Goal: Transaction & Acquisition: Purchase product/service

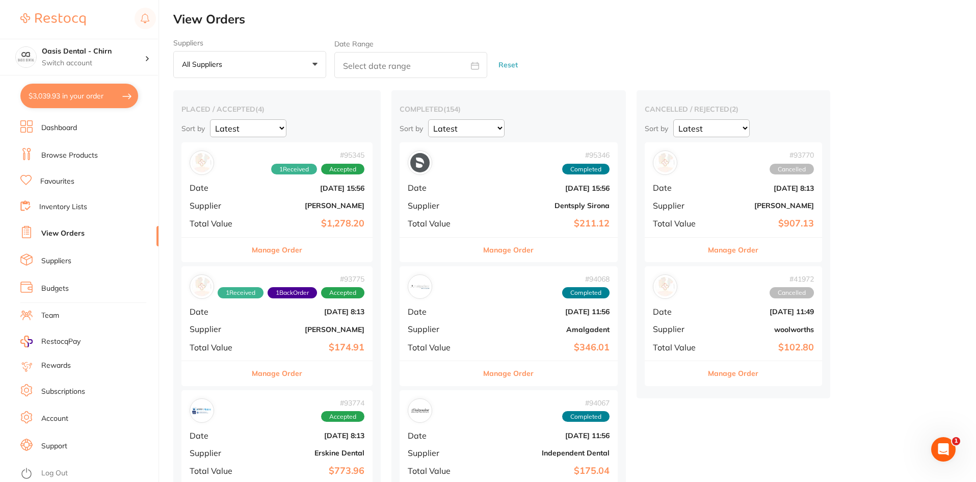
checkbox input "false"
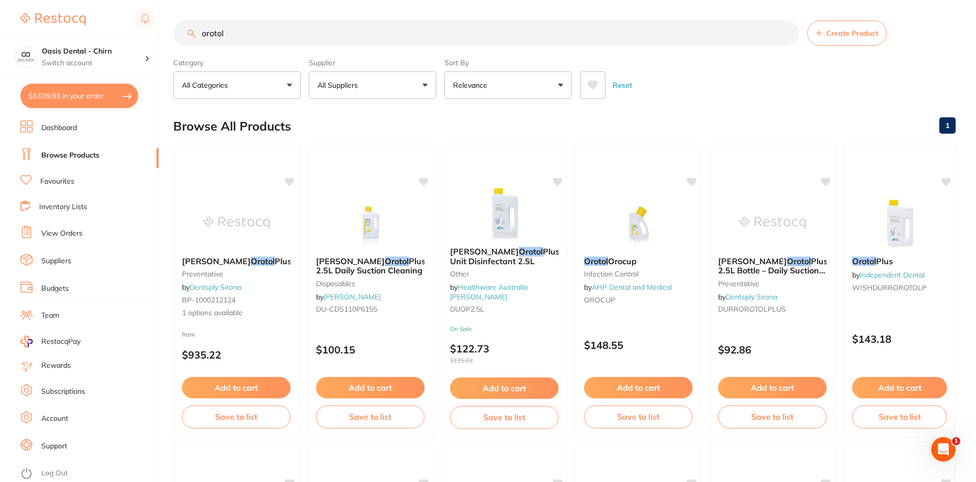
click at [89, 97] on button "$3,039.93 in your order" at bounding box center [79, 96] width 118 height 24
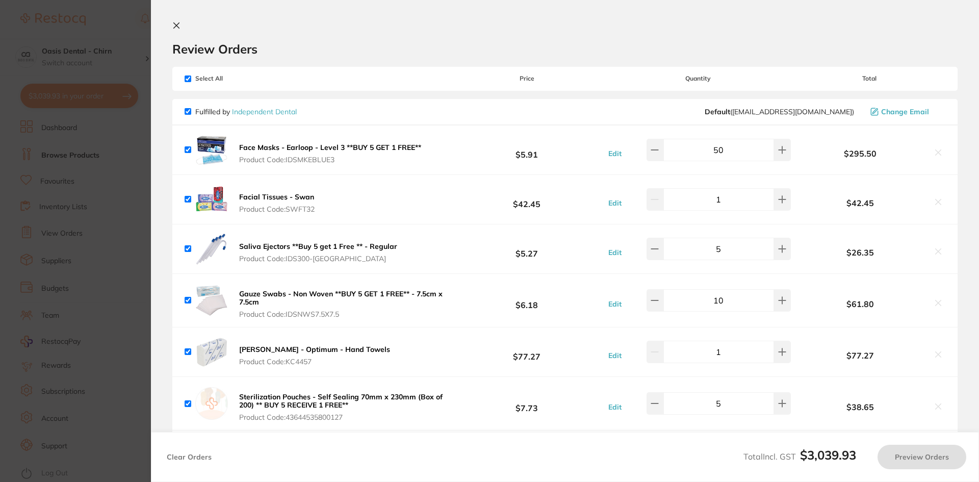
checkbox input "true"
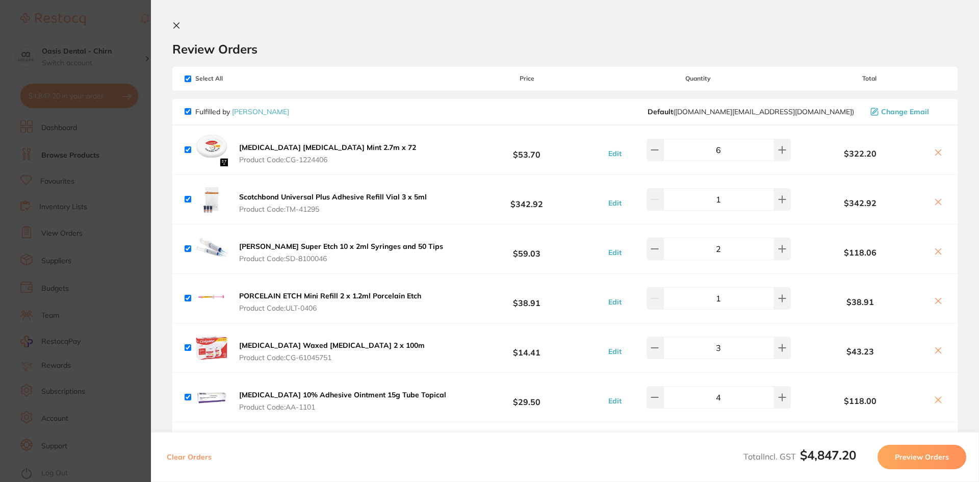
click at [179, 24] on icon at bounding box center [176, 25] width 8 height 8
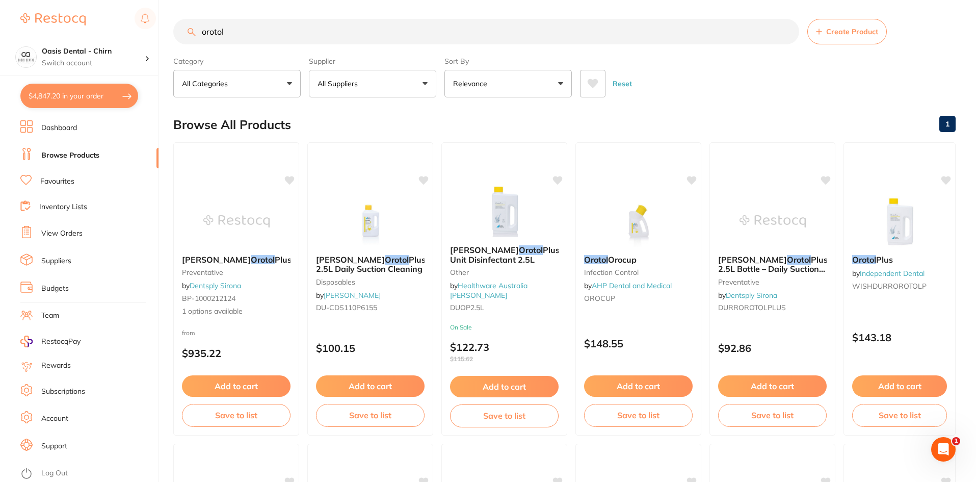
click at [286, 27] on input "orotol" at bounding box center [486, 31] width 626 height 25
type input "o"
click at [352, 88] on p "All Suppliers" at bounding box center [340, 83] width 44 height 10
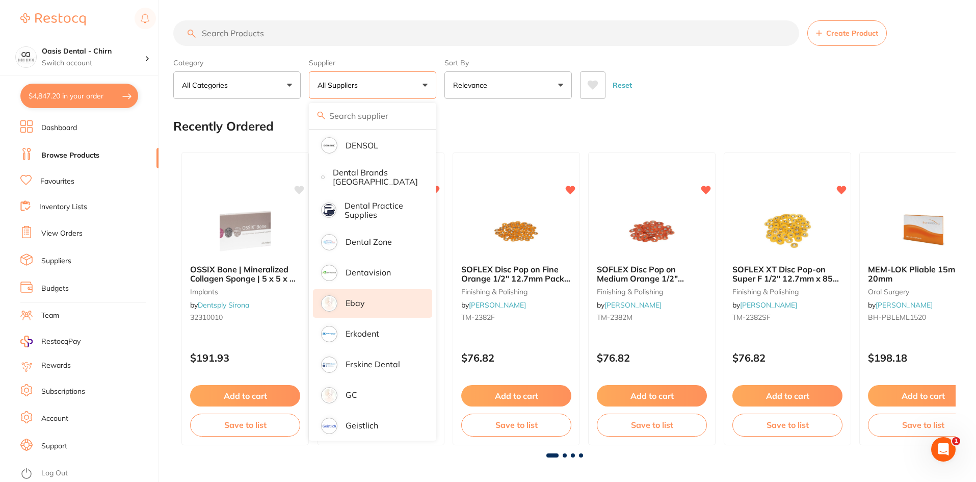
scroll to position [357, 0]
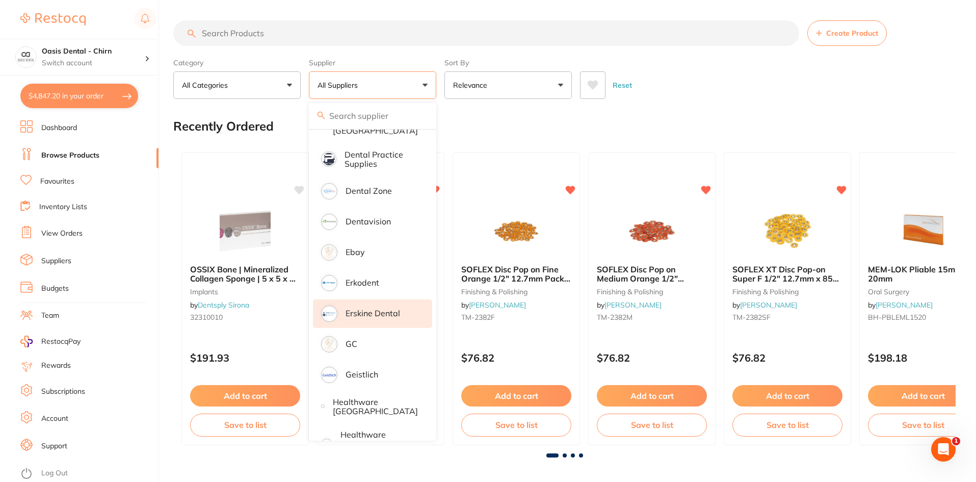
click at [389, 310] on p "Erskine Dental" at bounding box center [373, 312] width 55 height 9
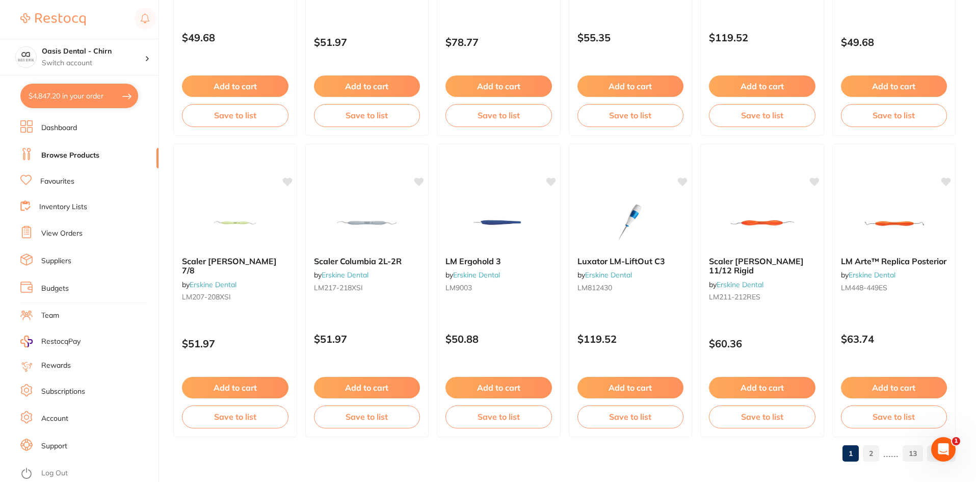
scroll to position [2418, 0]
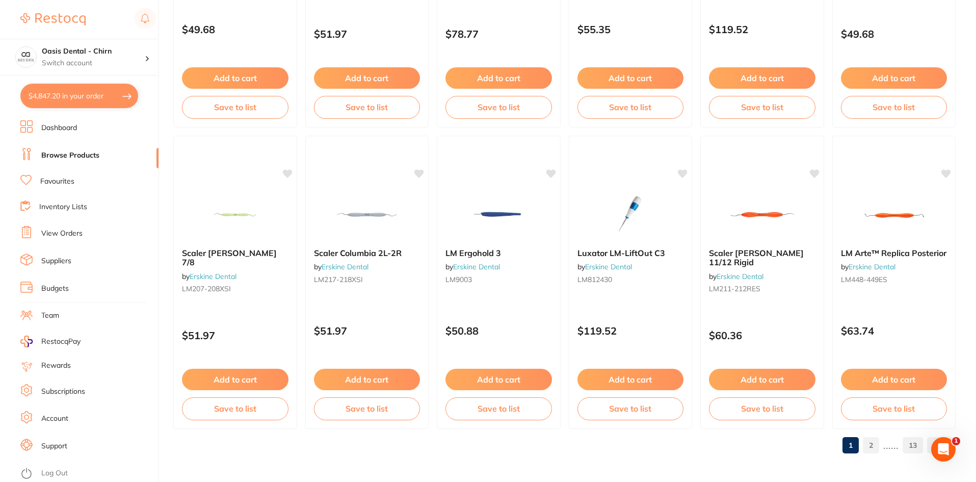
click at [869, 447] on link "2" at bounding box center [871, 445] width 16 height 20
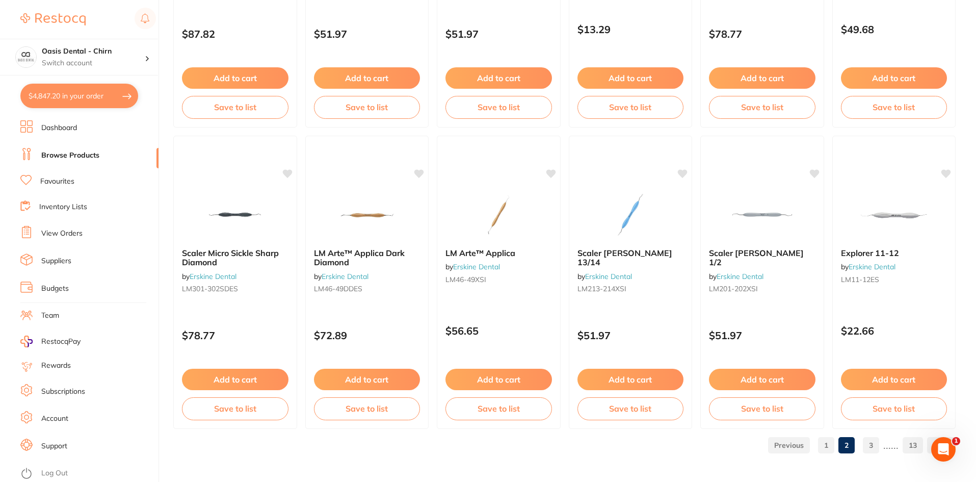
click at [871, 449] on link "3" at bounding box center [871, 445] width 16 height 20
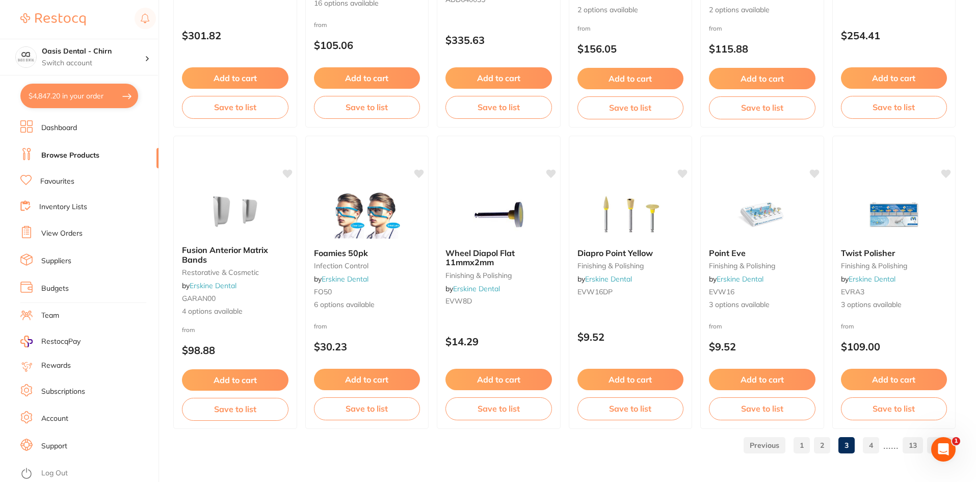
click at [873, 447] on link "4" at bounding box center [871, 445] width 16 height 20
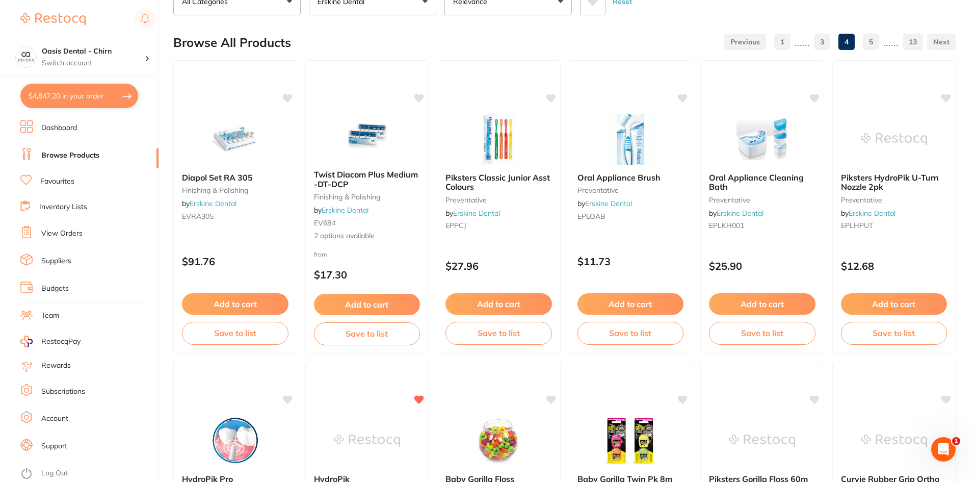
scroll to position [0, 0]
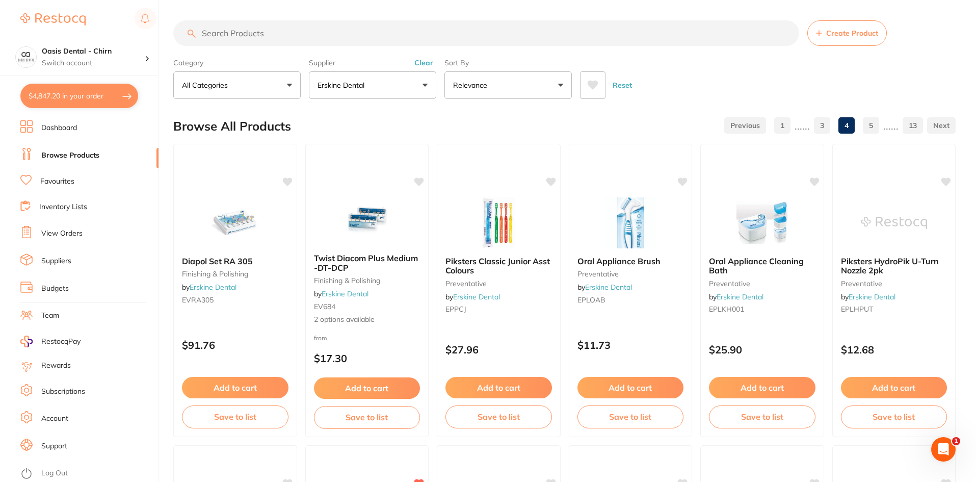
click at [299, 35] on input "search" at bounding box center [486, 32] width 626 height 25
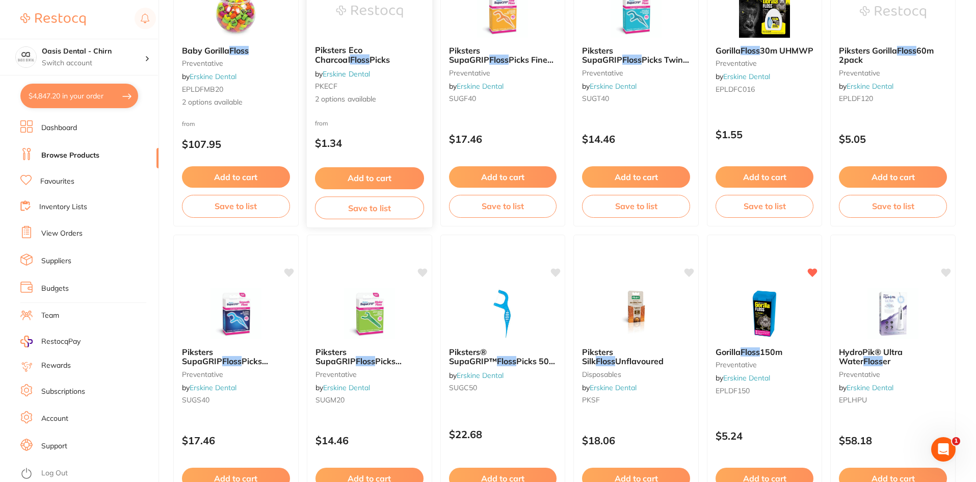
scroll to position [204, 0]
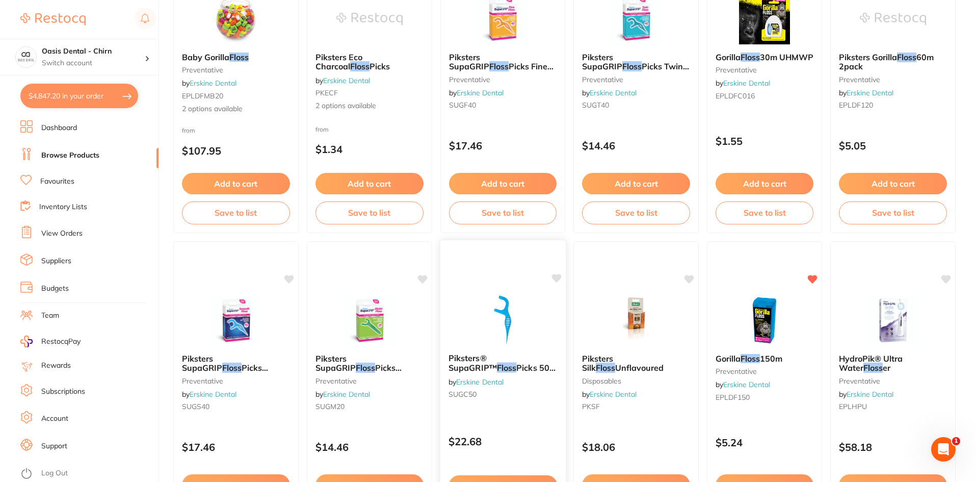
type input "floss"
click at [513, 324] on img at bounding box center [502, 319] width 67 height 51
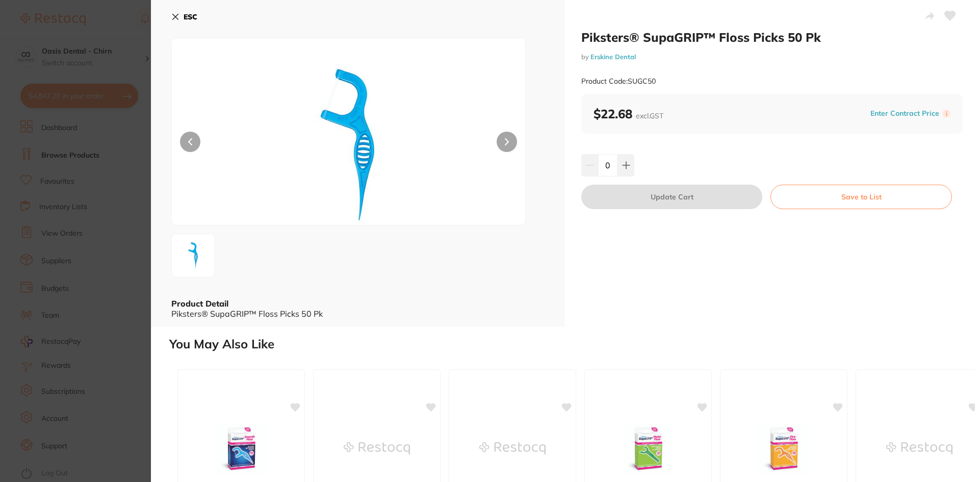
click at [177, 17] on icon at bounding box center [175, 17] width 8 height 8
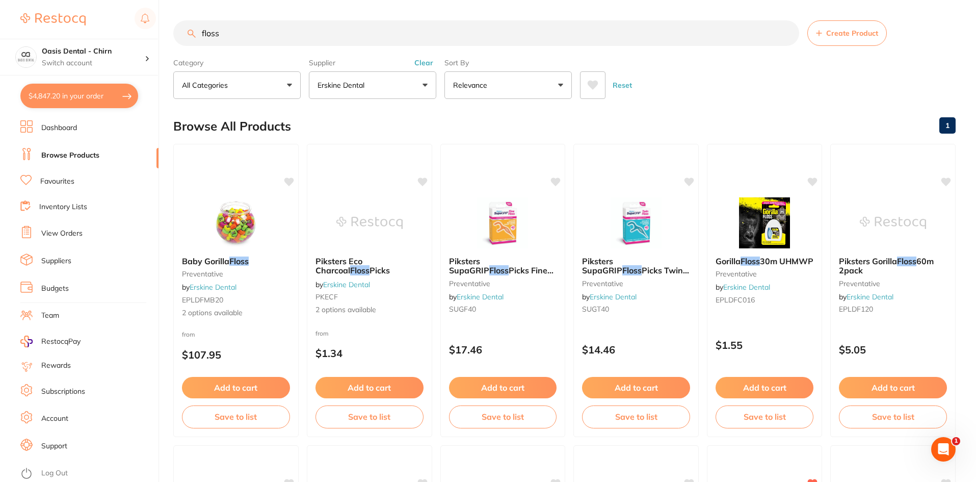
click at [51, 183] on link "Favourites" at bounding box center [57, 181] width 34 height 10
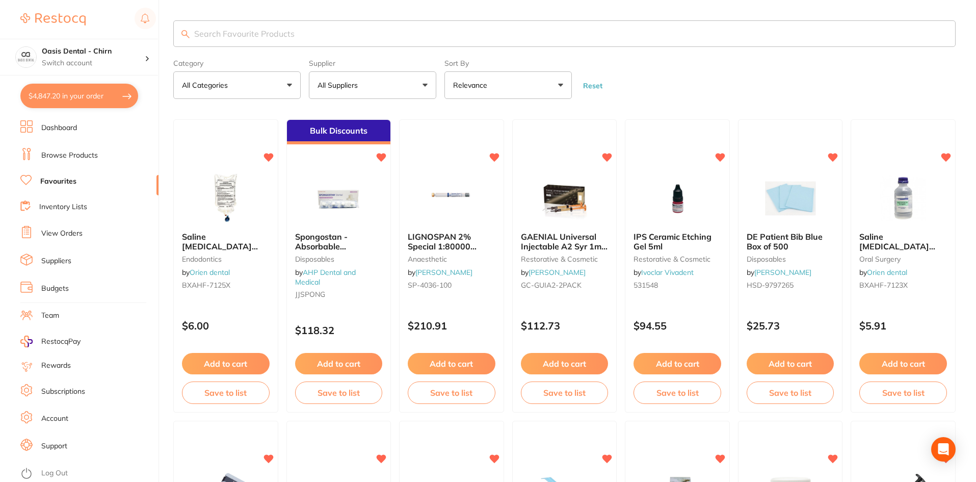
click at [421, 75] on button "All Suppliers" at bounding box center [372, 85] width 127 height 28
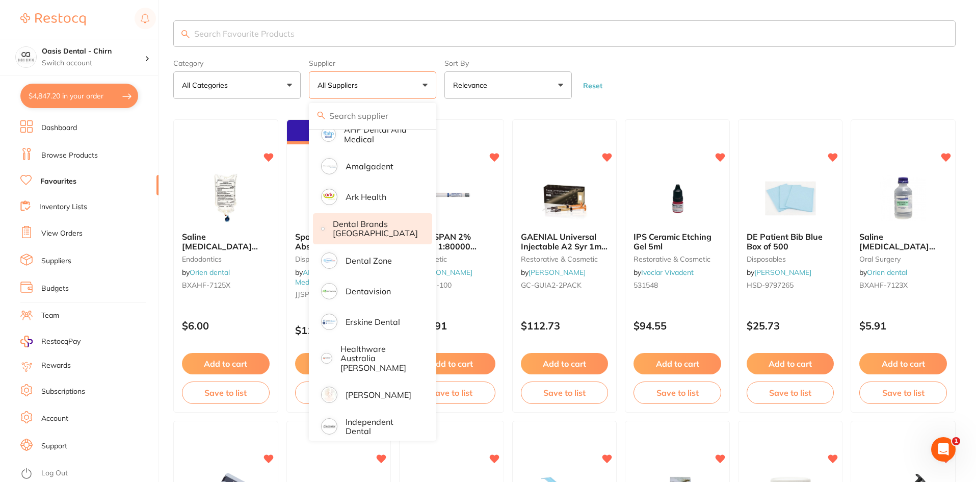
scroll to position [102, 0]
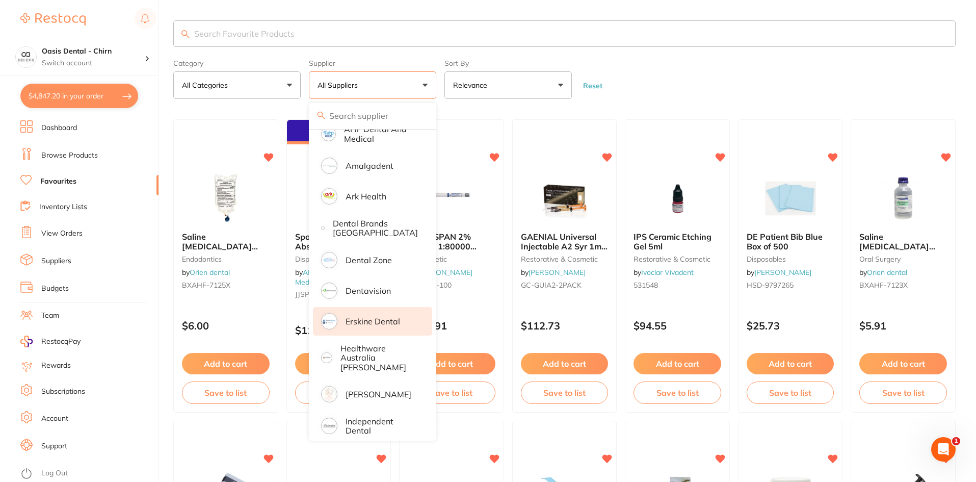
click at [389, 325] on p "Erskine Dental" at bounding box center [373, 321] width 55 height 9
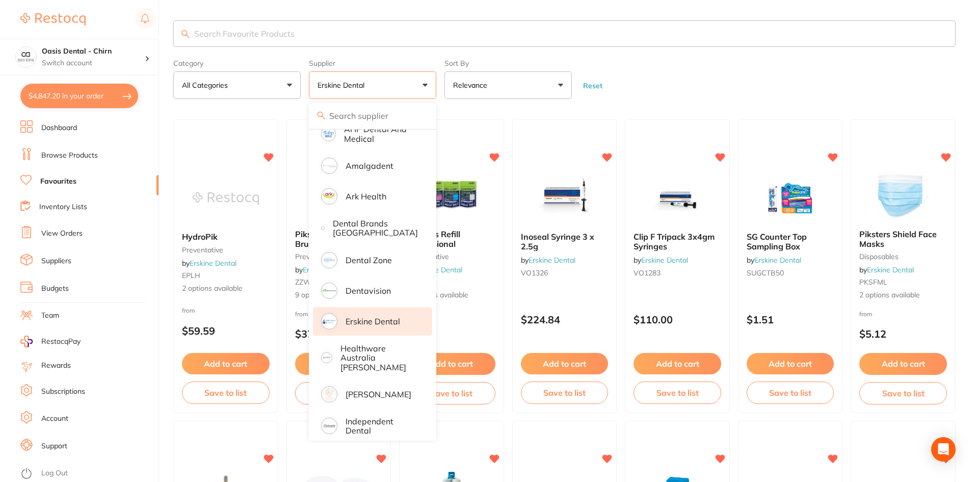
click at [691, 76] on form "Category All Categories All Categories disposables impression preventative Clea…" at bounding box center [564, 77] width 782 height 44
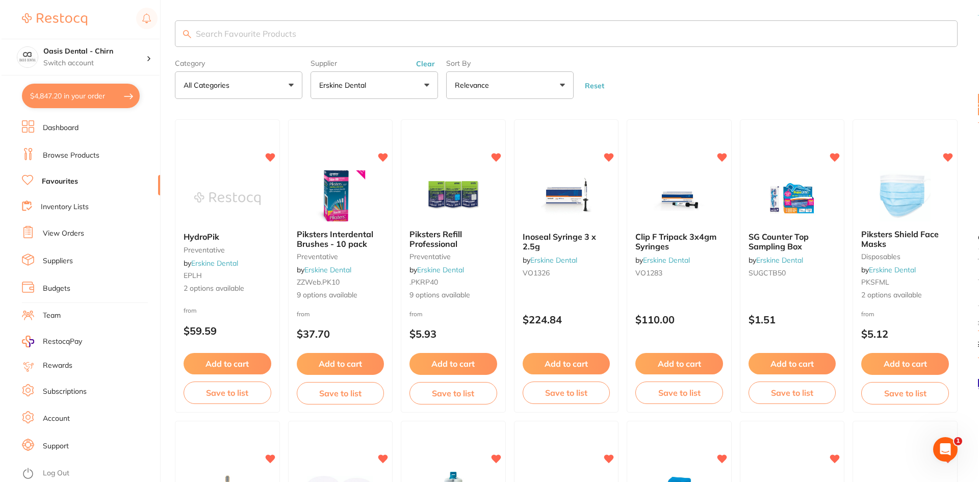
scroll to position [0, 0]
click at [791, 195] on img at bounding box center [790, 197] width 67 height 51
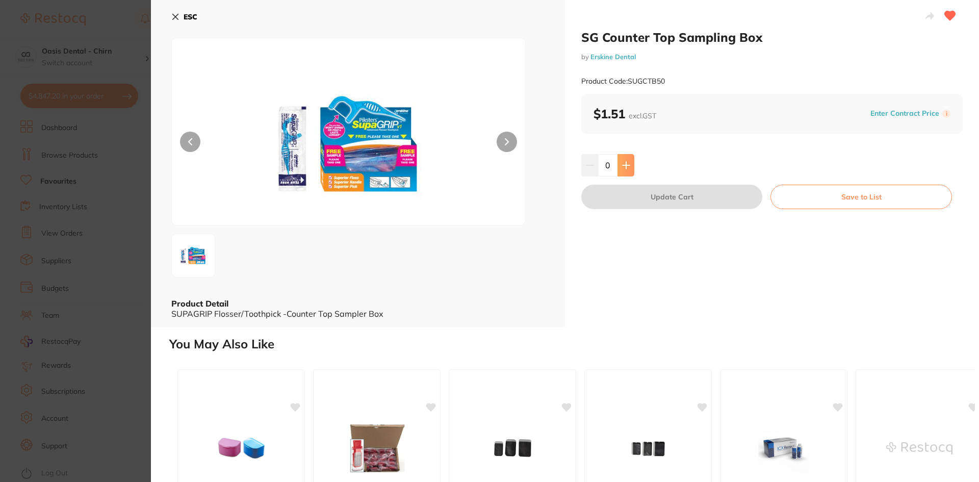
click at [622, 162] on icon at bounding box center [626, 165] width 8 height 8
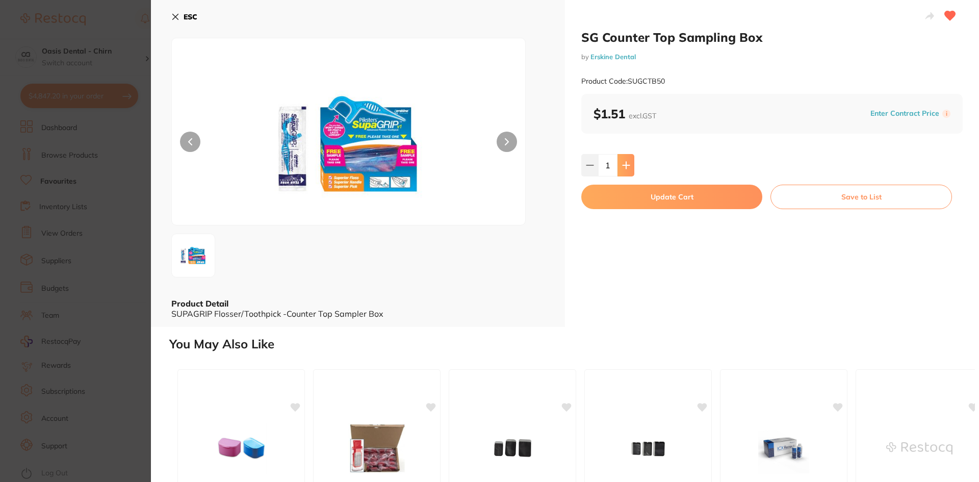
click at [622, 162] on icon at bounding box center [626, 165] width 8 height 8
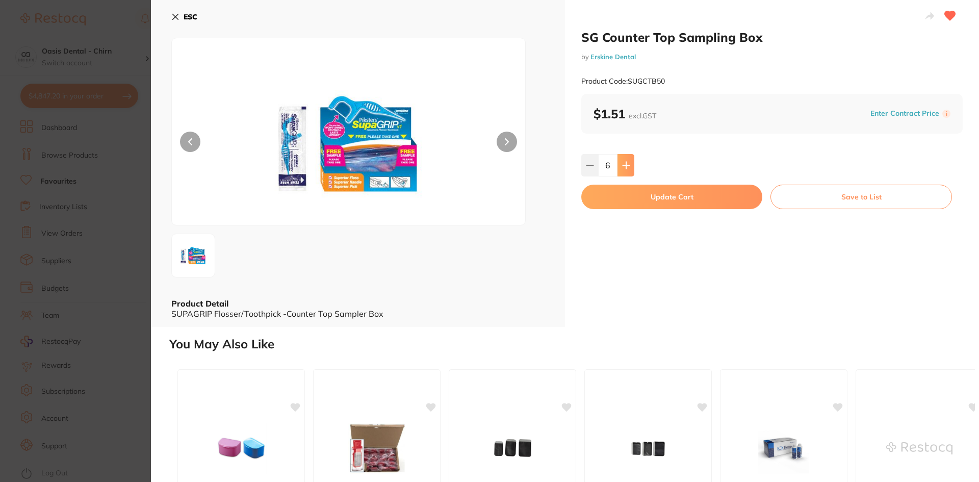
click at [622, 162] on icon at bounding box center [626, 165] width 8 height 8
type input "10"
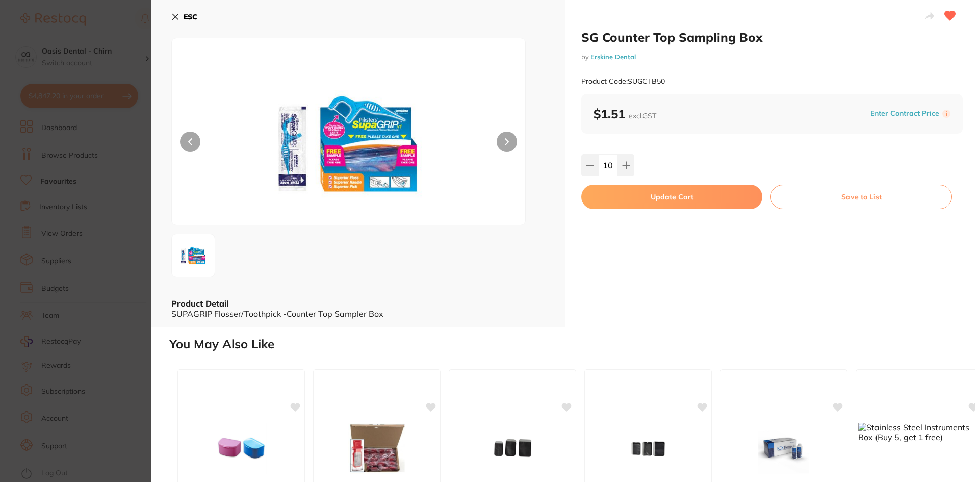
click at [651, 202] on button "Update Cart" at bounding box center [671, 197] width 181 height 24
checkbox input "false"
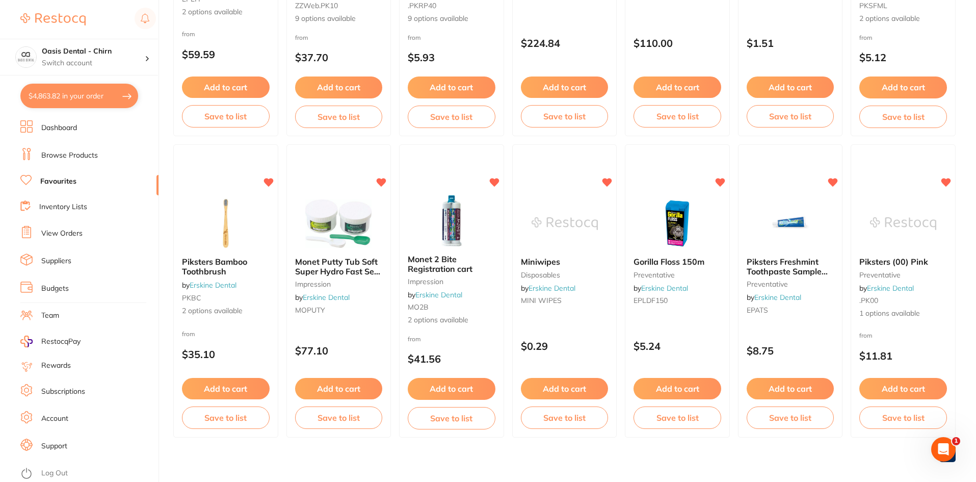
scroll to position [285, 0]
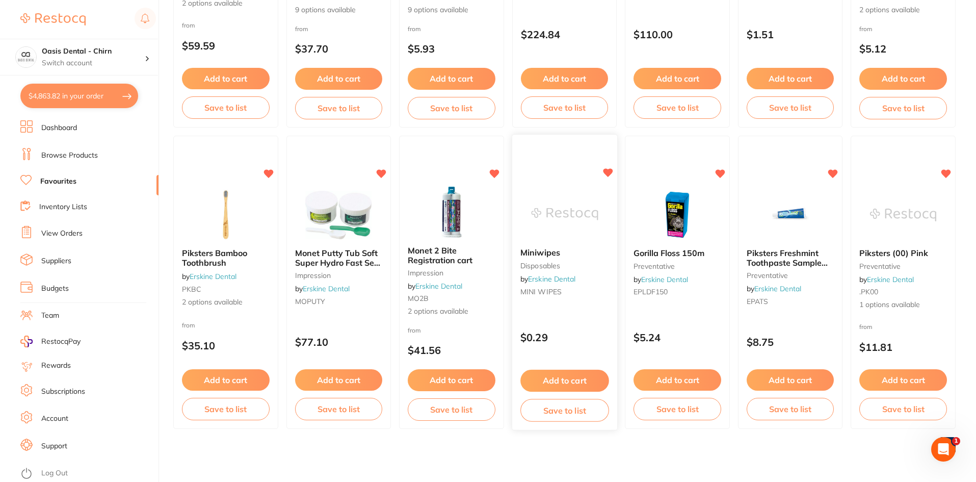
click at [589, 213] on img at bounding box center [564, 214] width 67 height 51
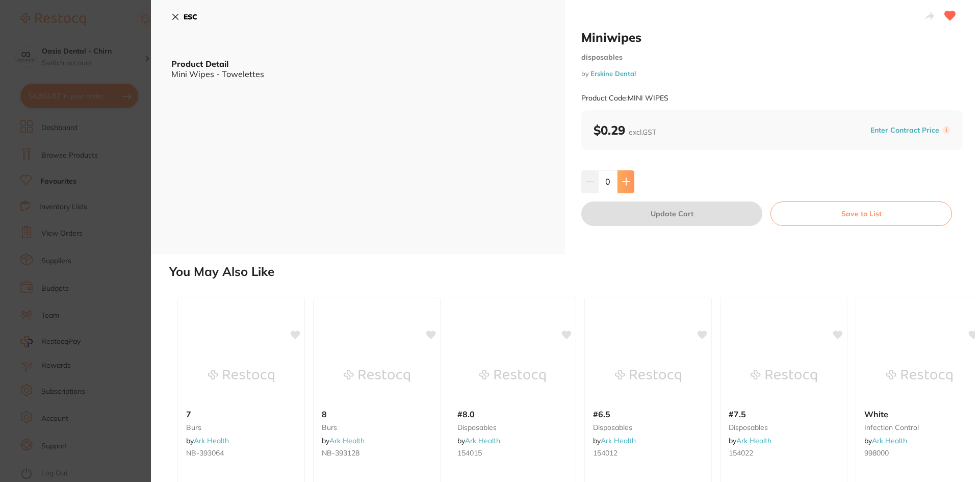
click at [628, 180] on icon at bounding box center [626, 181] width 8 height 8
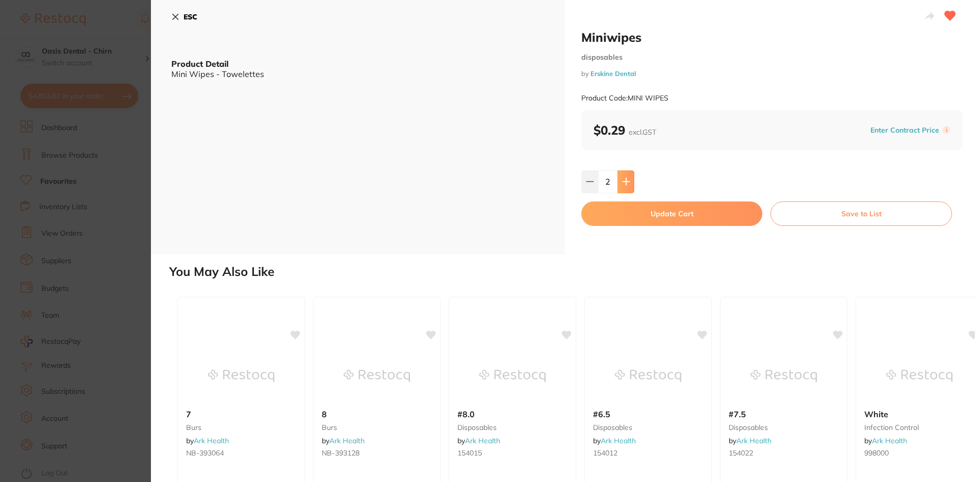
click at [628, 180] on icon at bounding box center [626, 181] width 8 height 8
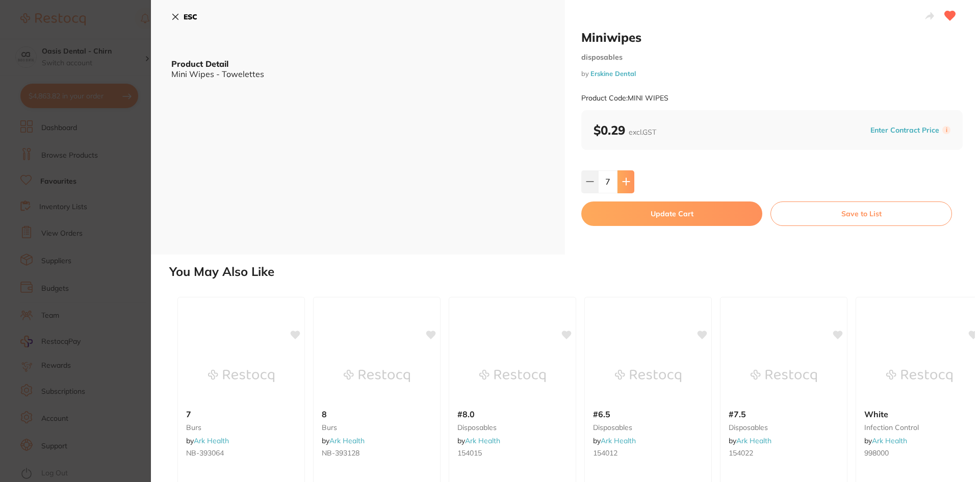
click at [628, 180] on icon at bounding box center [626, 181] width 8 height 8
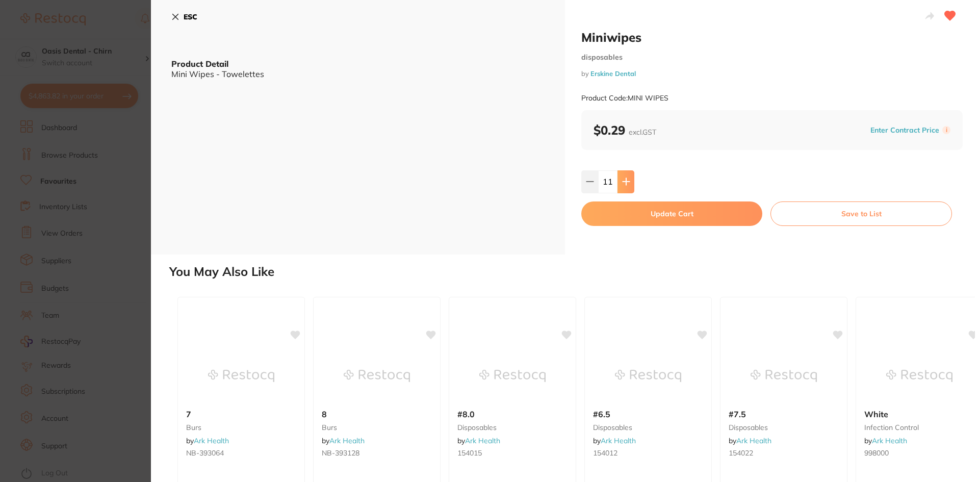
click at [628, 180] on icon at bounding box center [626, 181] width 8 height 8
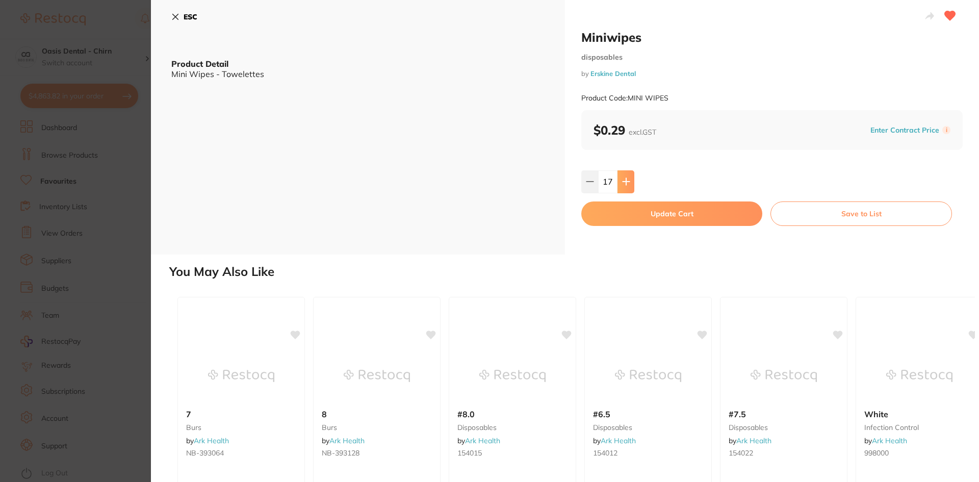
click at [628, 180] on icon at bounding box center [626, 181] width 8 height 8
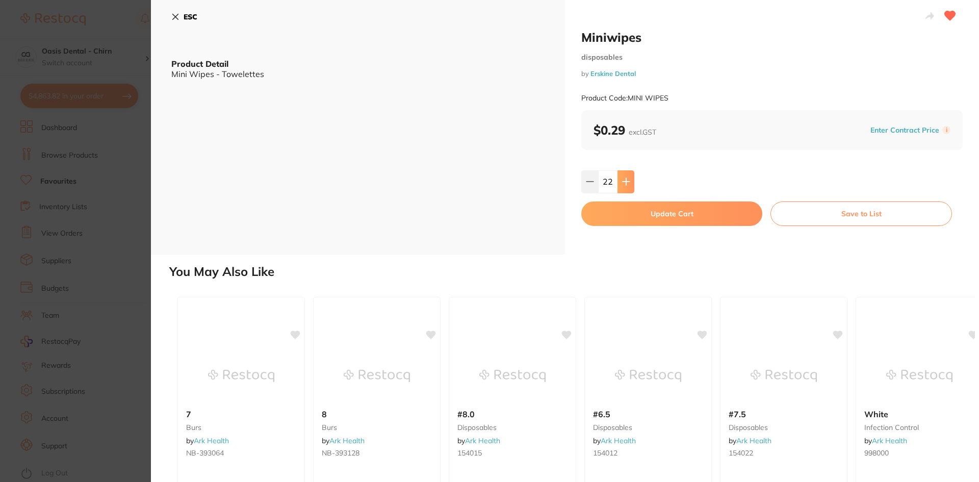
click at [628, 180] on icon at bounding box center [626, 181] width 8 height 8
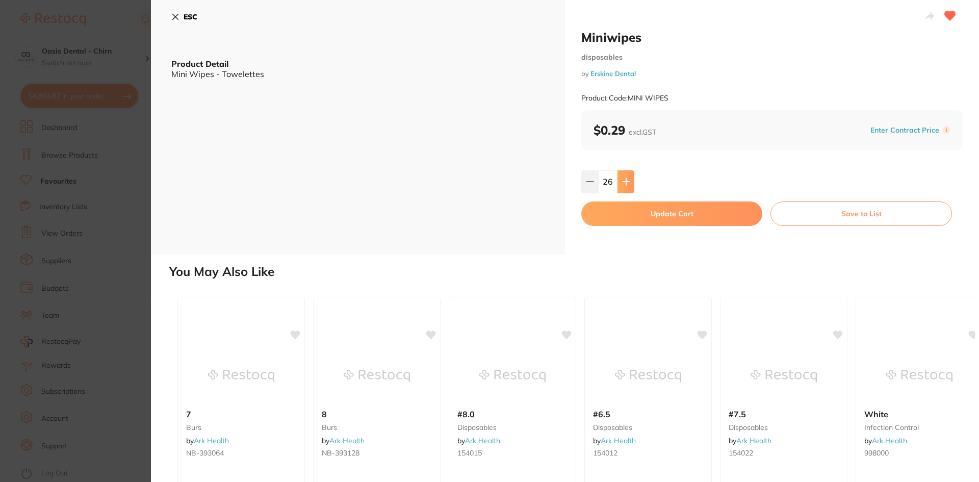
click at [628, 180] on icon at bounding box center [626, 181] width 8 height 8
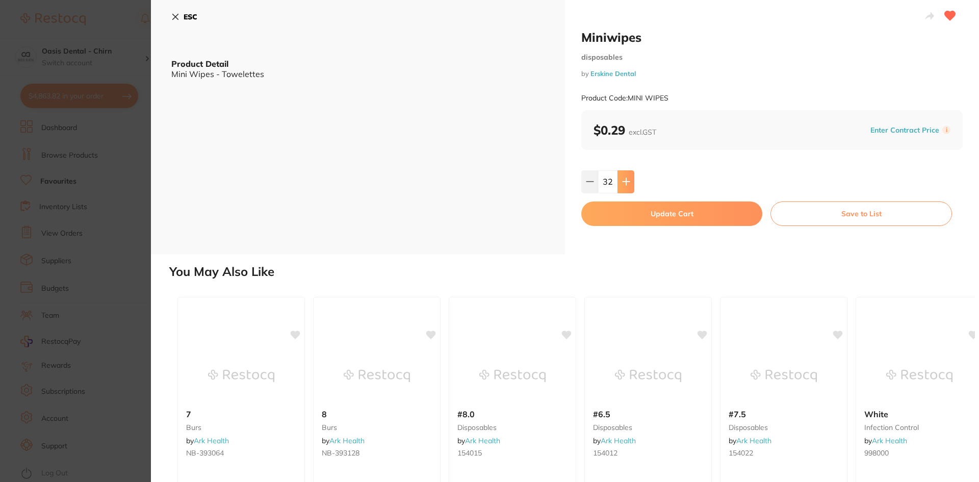
click at [628, 180] on icon at bounding box center [626, 181] width 8 height 8
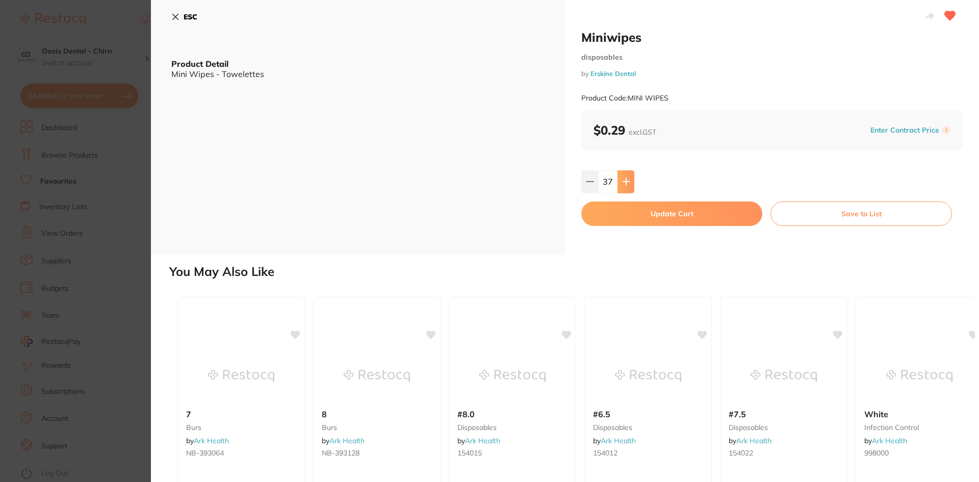
click at [628, 180] on icon at bounding box center [626, 181] width 8 height 8
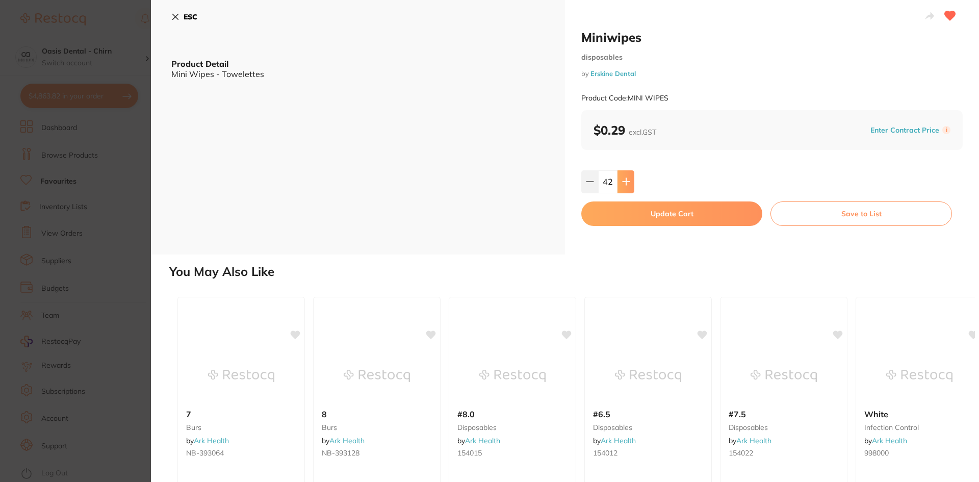
click at [628, 180] on icon at bounding box center [626, 181] width 8 height 8
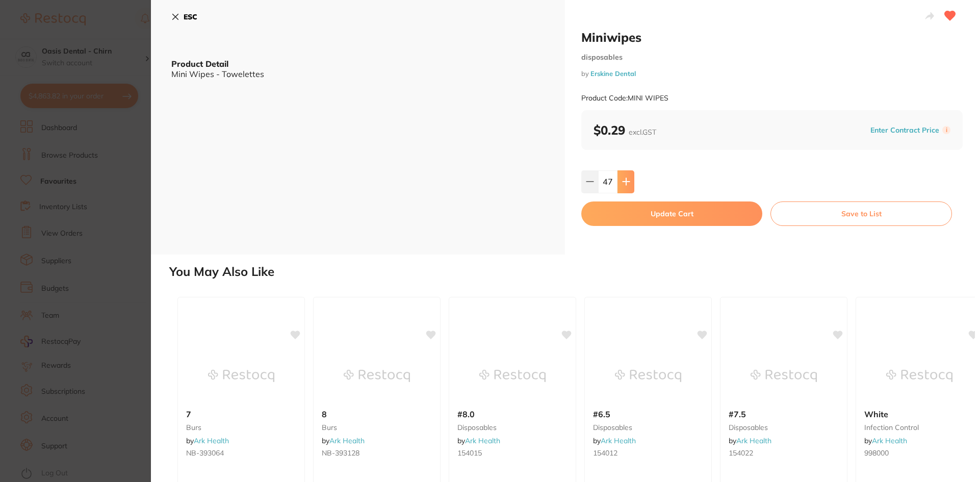
click at [628, 180] on icon at bounding box center [626, 181] width 8 height 8
drag, startPoint x: 609, startPoint y: 183, endPoint x: 612, endPoint y: 177, distance: 7.1
click at [609, 182] on input "50" at bounding box center [607, 181] width 19 height 22
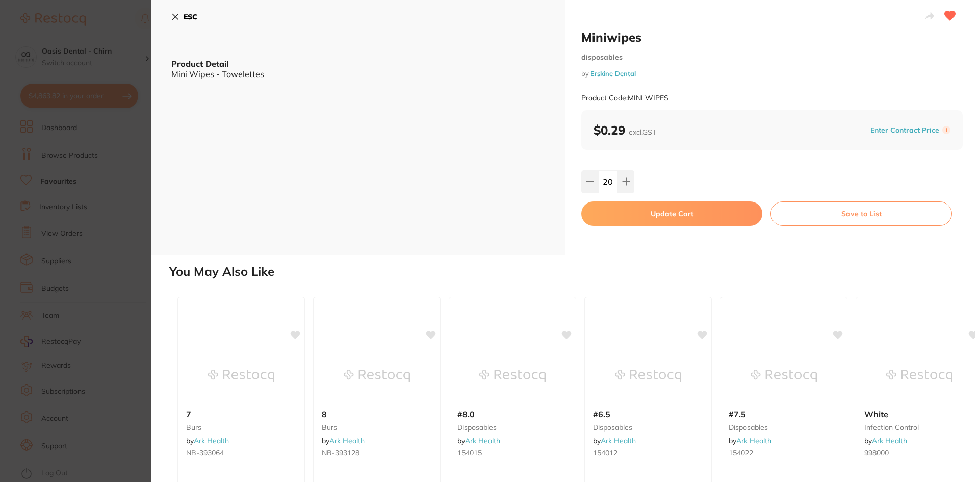
type input "200"
click at [657, 214] on button "Update Cart" at bounding box center [671, 213] width 181 height 24
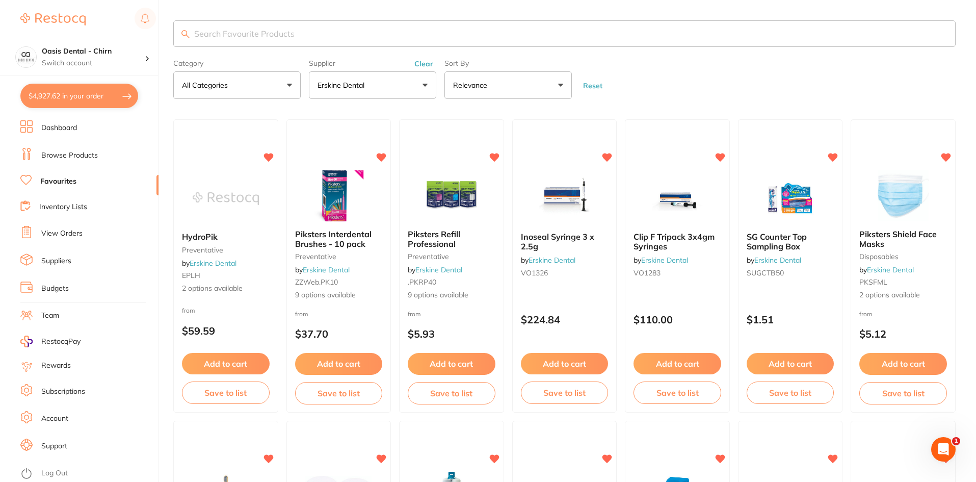
click at [75, 152] on link "Browse Products" at bounding box center [69, 155] width 57 height 10
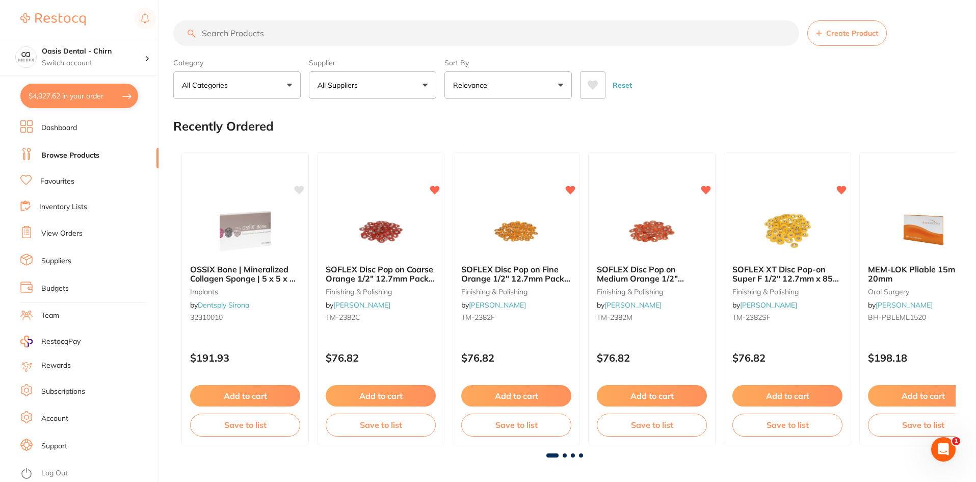
click at [261, 33] on input "search" at bounding box center [486, 32] width 626 height 25
type input "k files"
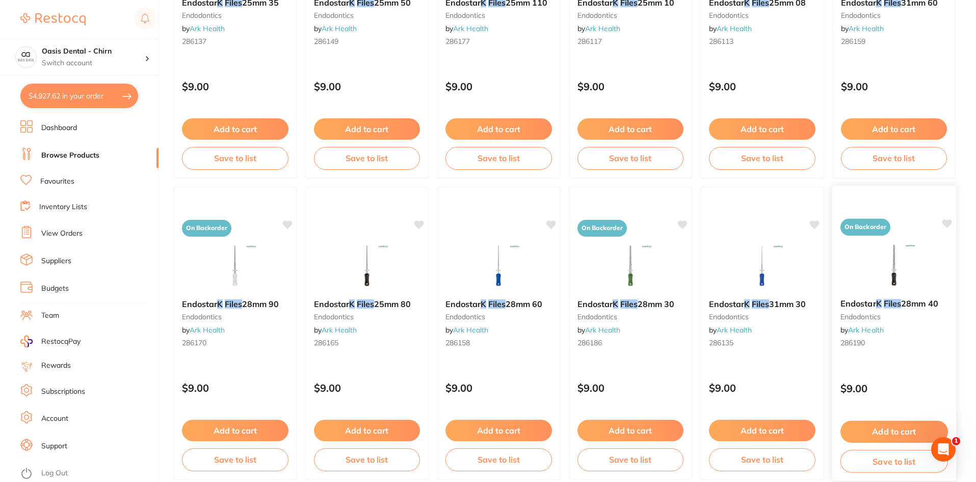
scroll to position [2418, 0]
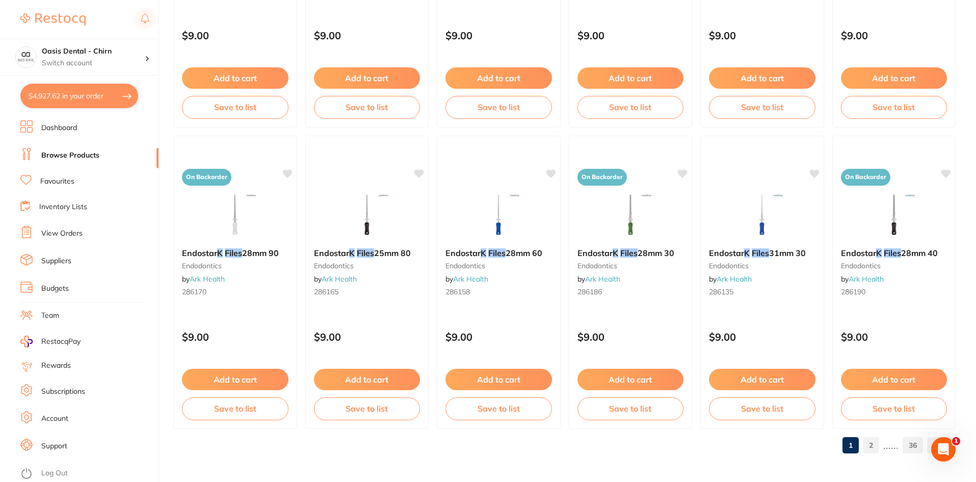
click at [874, 442] on link "2" at bounding box center [871, 445] width 16 height 20
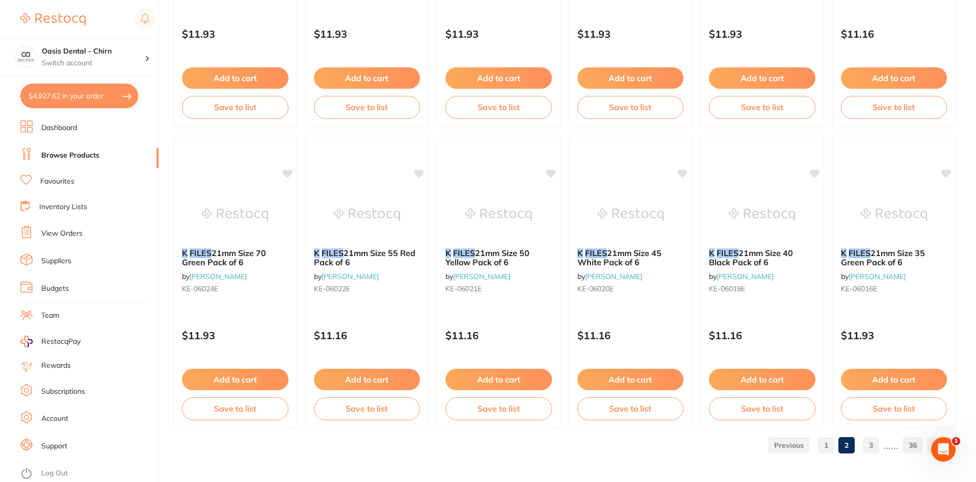
click at [869, 445] on link "3" at bounding box center [871, 445] width 16 height 20
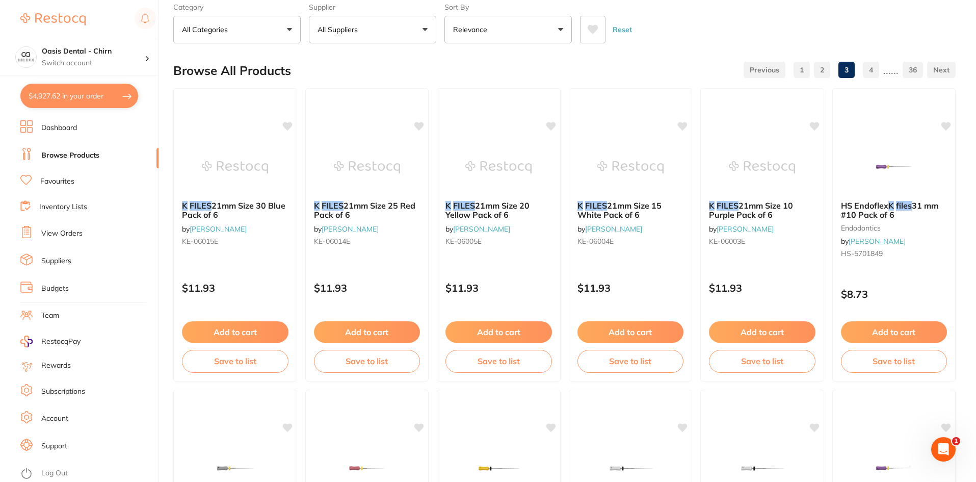
scroll to position [0, 0]
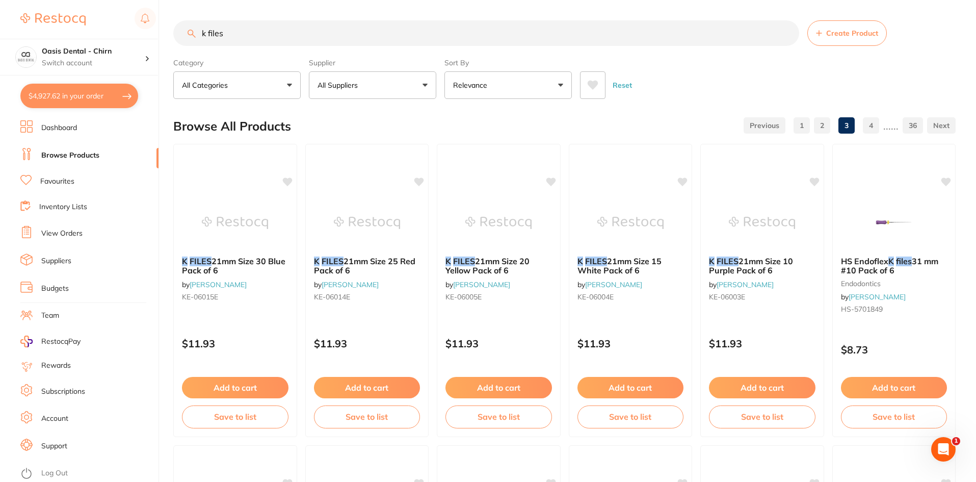
click at [393, 90] on button "All Suppliers" at bounding box center [372, 85] width 127 height 28
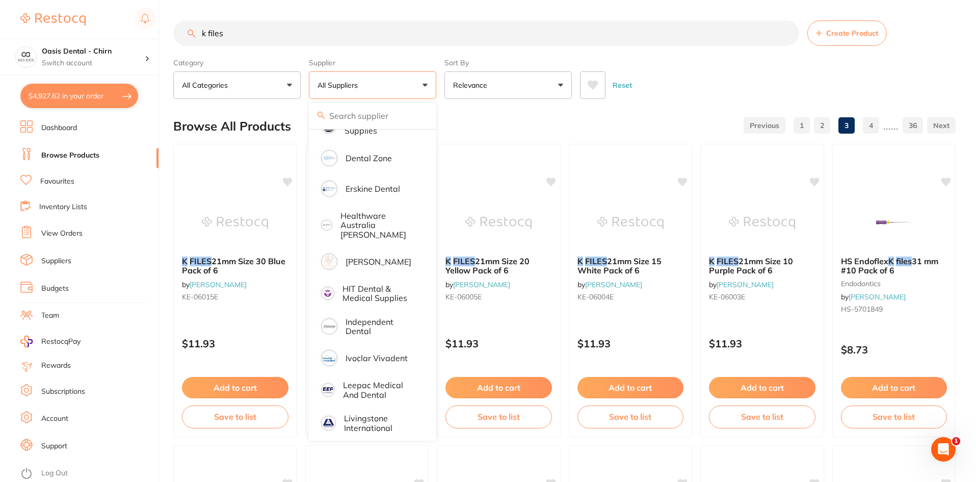
scroll to position [306, 0]
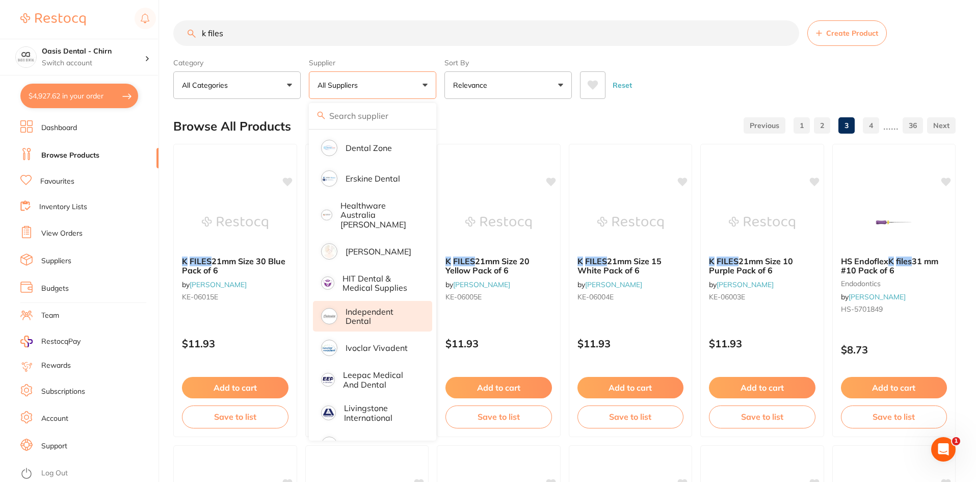
click at [378, 310] on p "Independent Dental" at bounding box center [382, 316] width 72 height 19
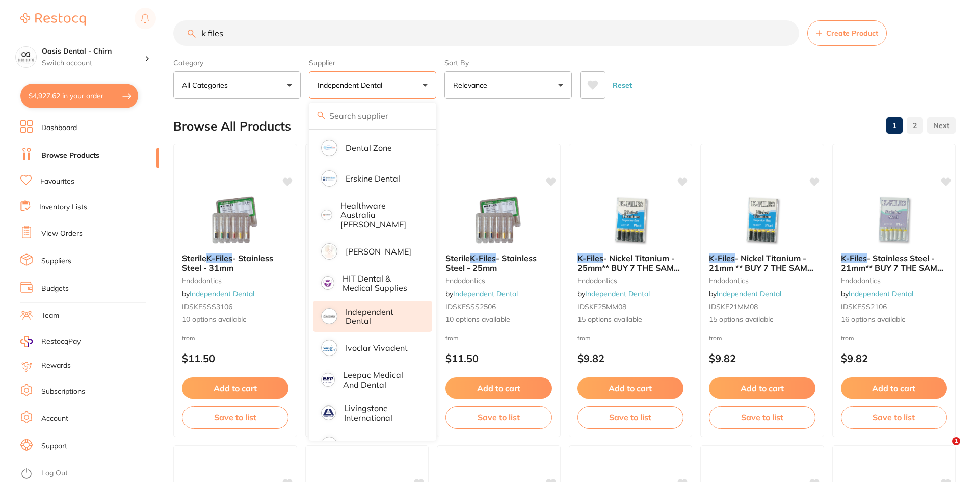
click at [674, 90] on div "Reset" at bounding box center [764, 81] width 368 height 36
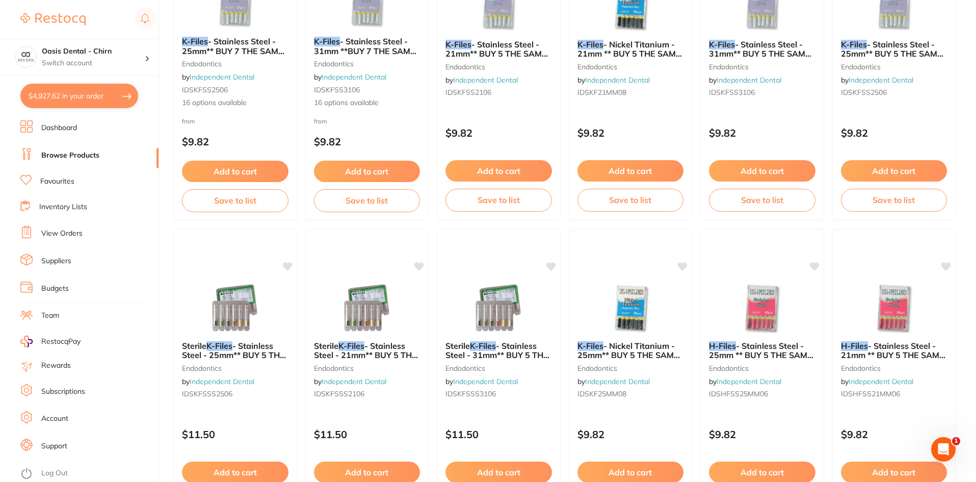
scroll to position [459, 0]
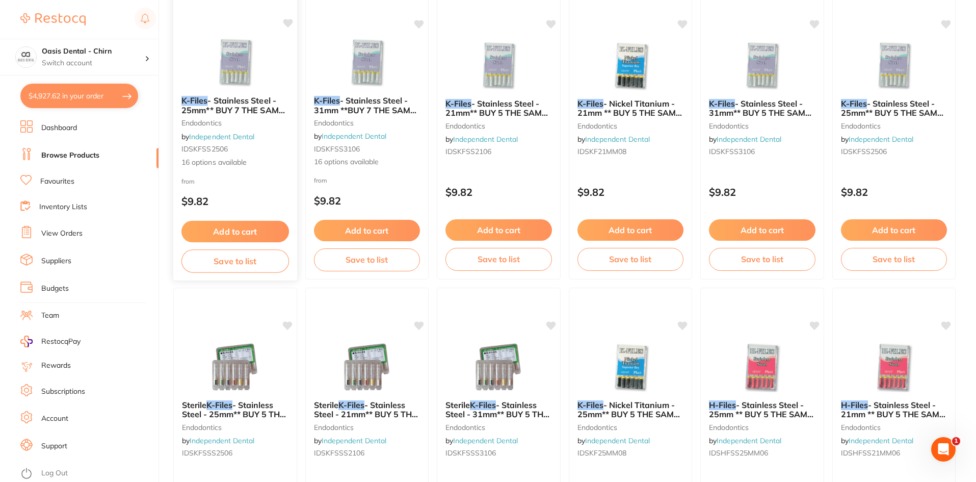
click at [229, 61] on img at bounding box center [235, 61] width 67 height 51
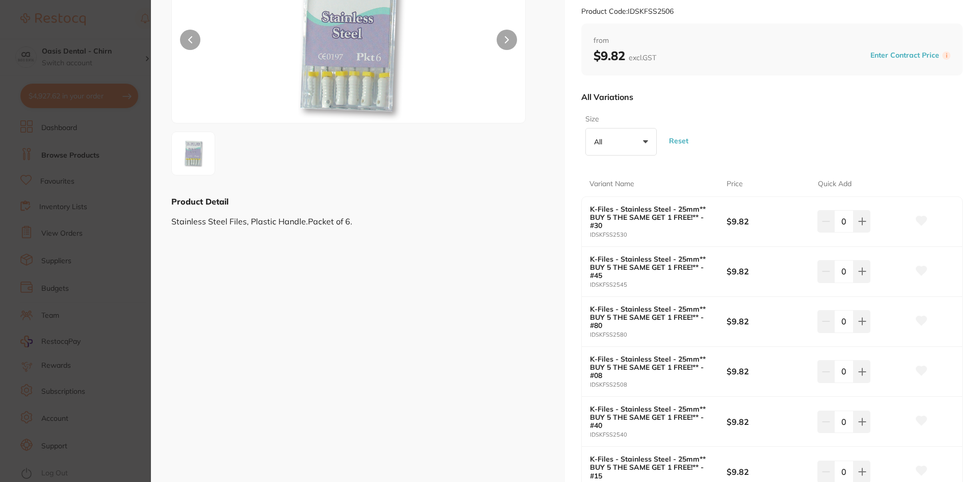
scroll to position [153, 0]
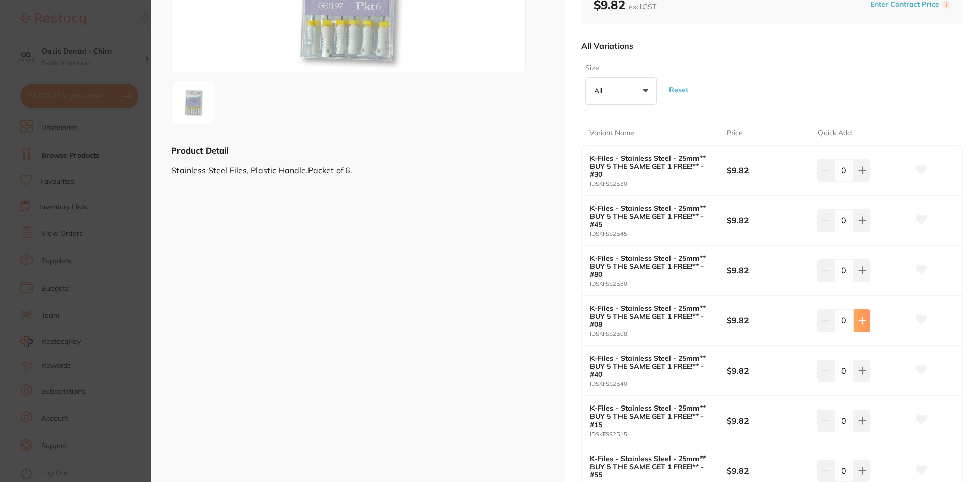
click at [865, 322] on button at bounding box center [861, 320] width 17 height 22
type input "1"
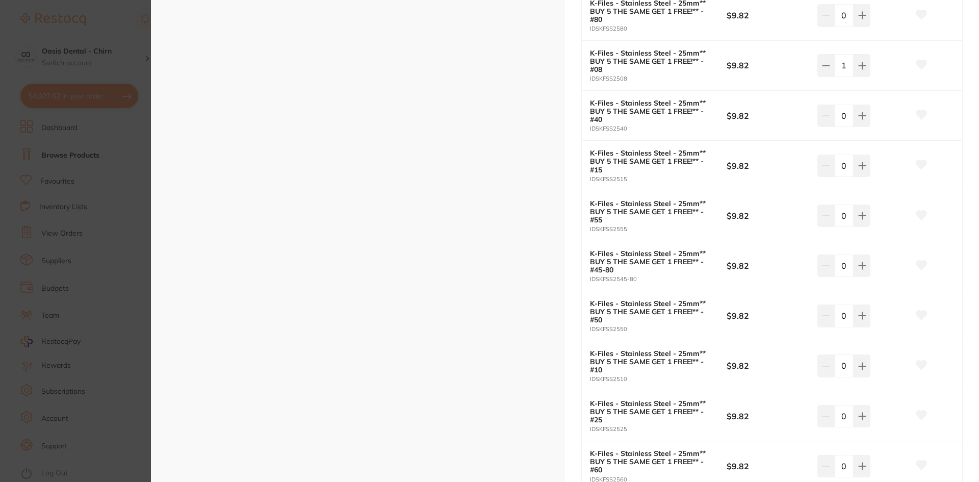
scroll to position [510, 0]
click at [861, 261] on icon at bounding box center [862, 264] width 8 height 8
click at [858, 266] on icon at bounding box center [862, 264] width 8 height 8
type input "2"
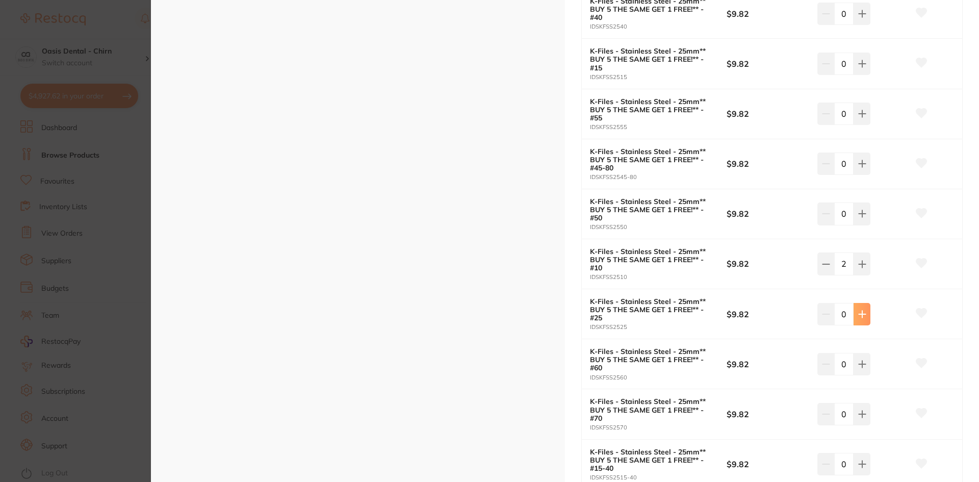
click at [863, 319] on button at bounding box center [861, 314] width 17 height 22
type input "1"
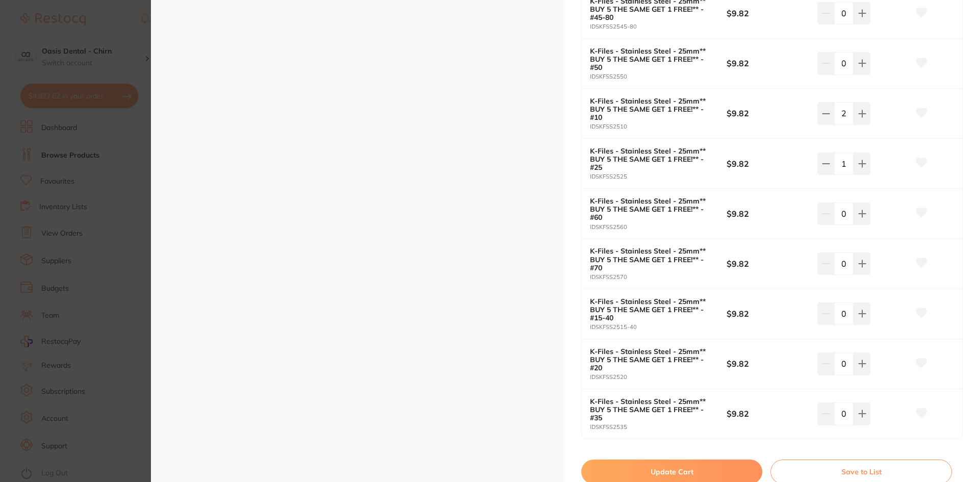
scroll to position [663, 0]
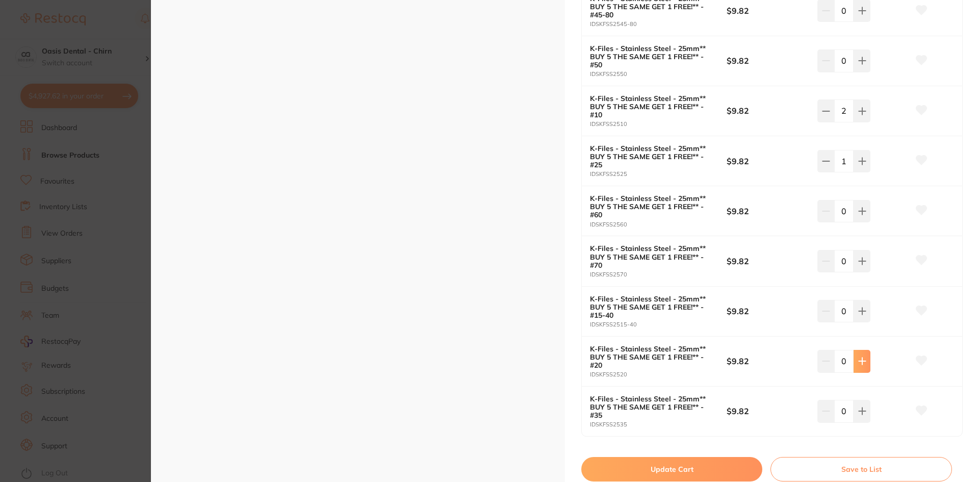
click at [861, 357] on icon at bounding box center [862, 361] width 8 height 8
type input "2"
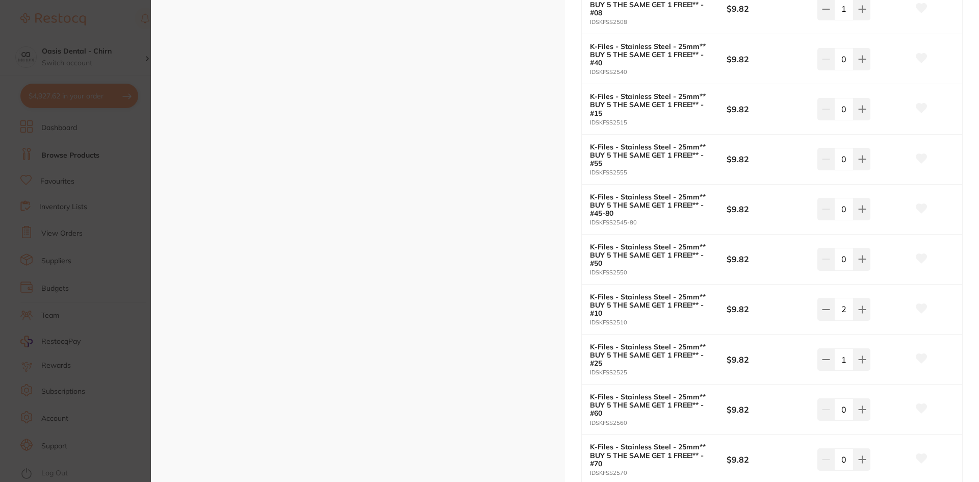
scroll to position [459, 0]
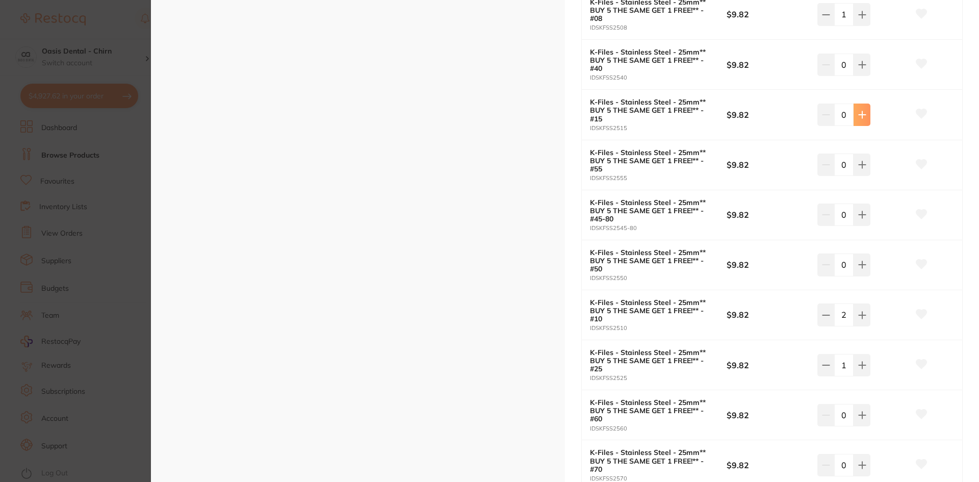
click at [859, 115] on icon at bounding box center [861, 114] width 7 height 7
type input "1"
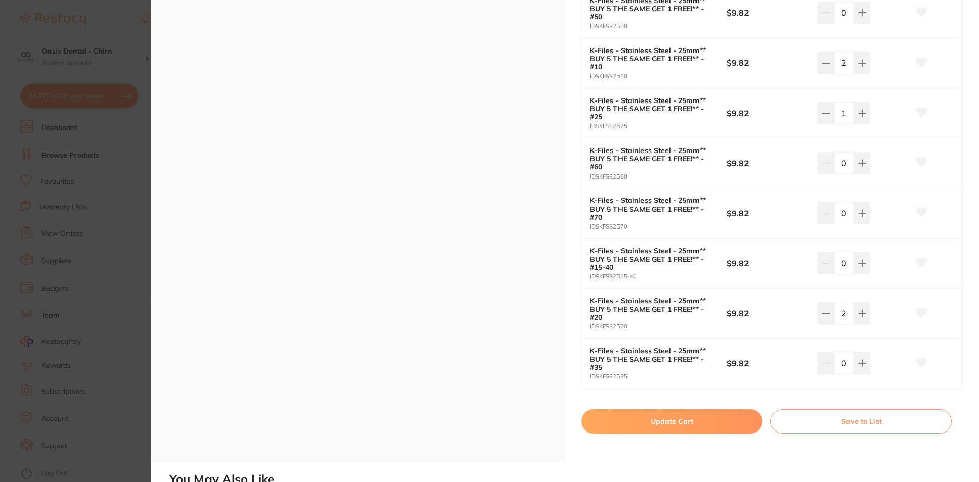
scroll to position [714, 0]
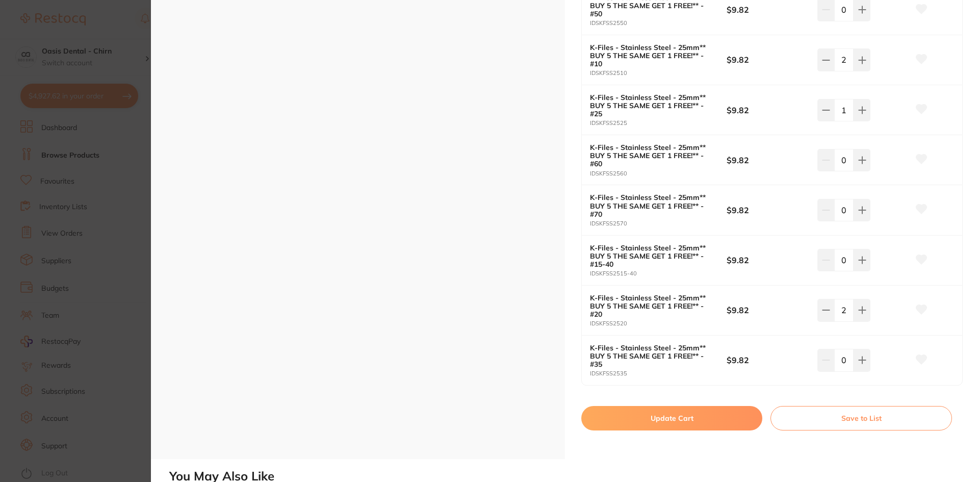
click at [697, 424] on button "Update Cart" at bounding box center [671, 418] width 181 height 24
checkbox input "false"
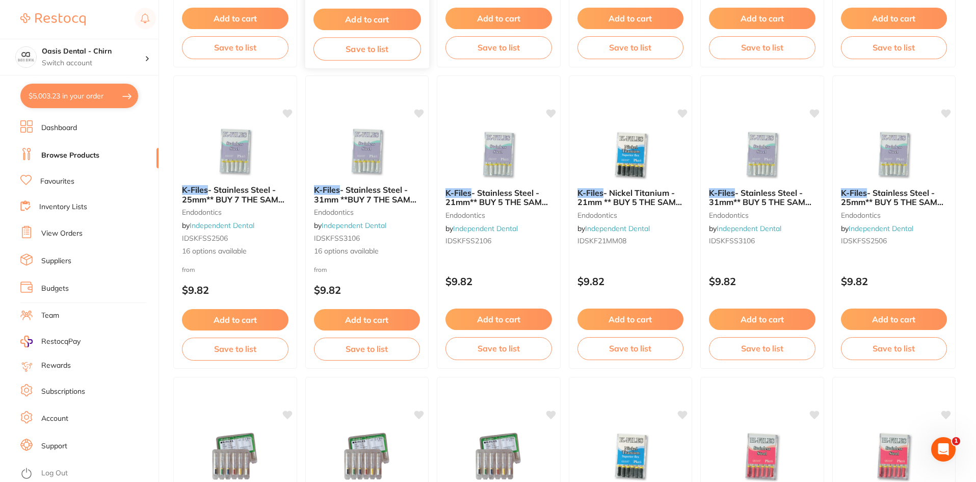
scroll to position [255, 0]
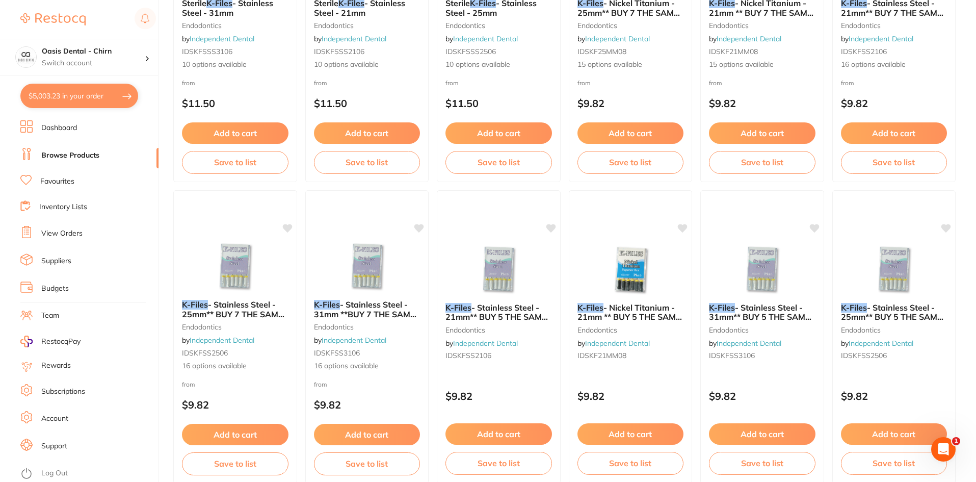
click at [94, 100] on button "$5,003.23 in your order" at bounding box center [79, 96] width 118 height 24
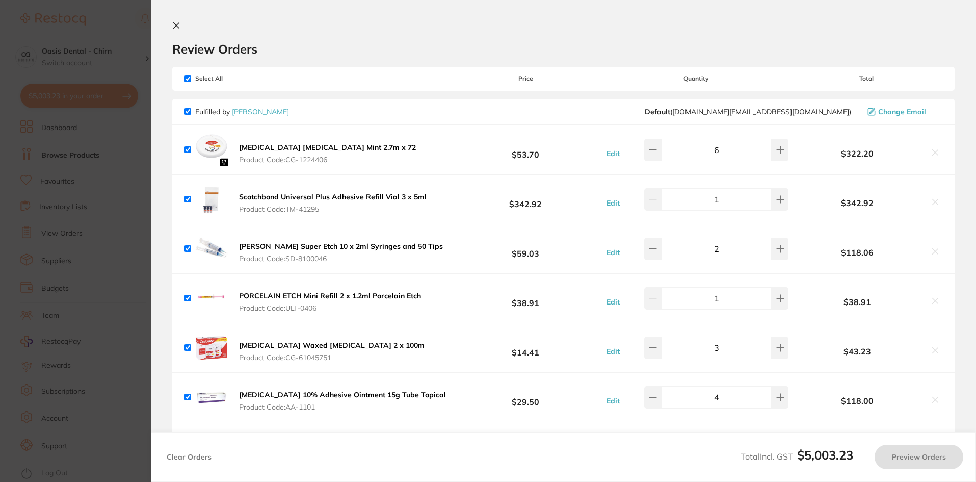
checkbox input "true"
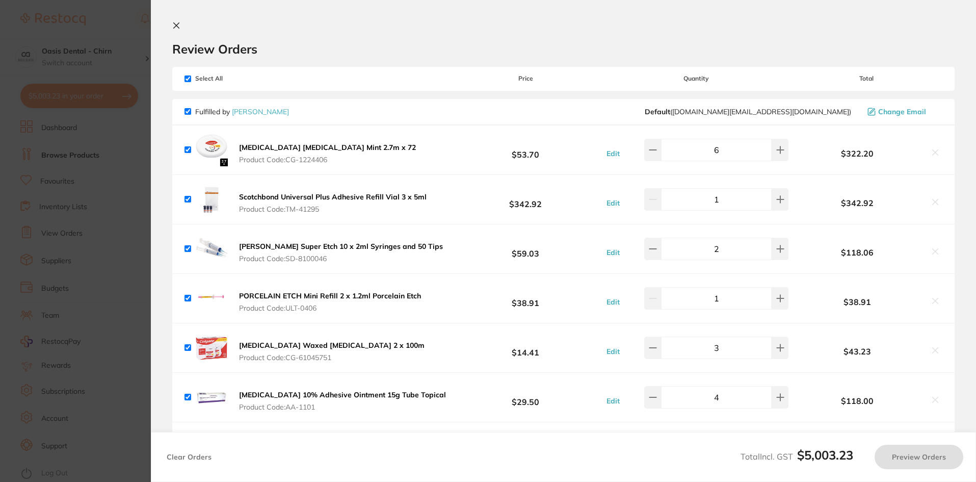
checkbox input "true"
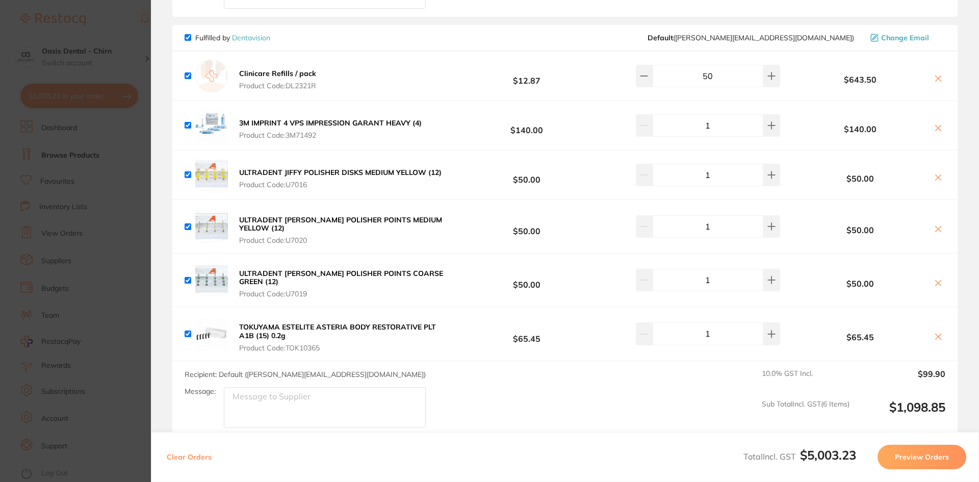
scroll to position [2048, 0]
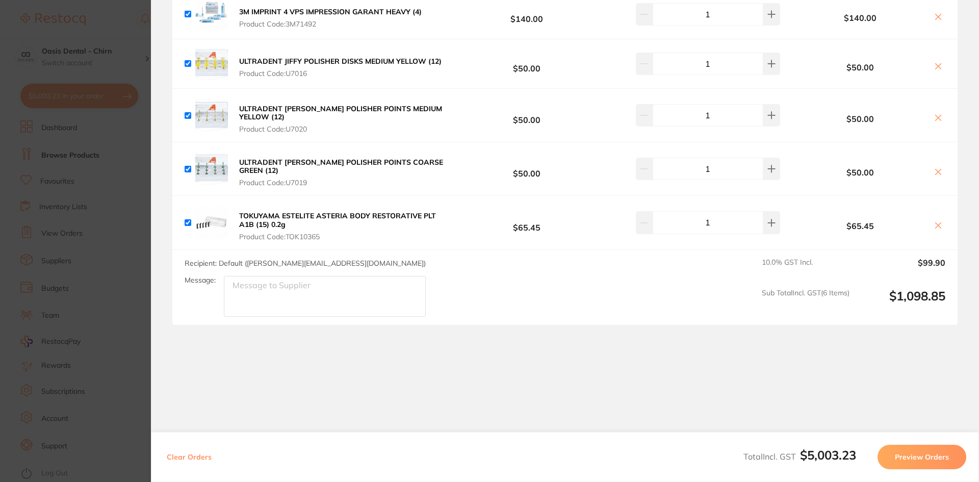
click at [925, 449] on button "Preview Orders" at bounding box center [921, 456] width 89 height 24
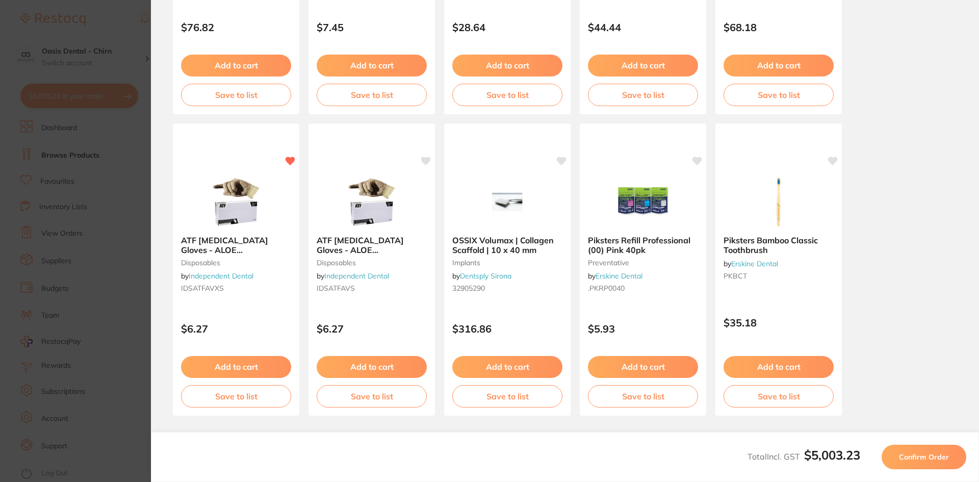
scroll to position [272, 0]
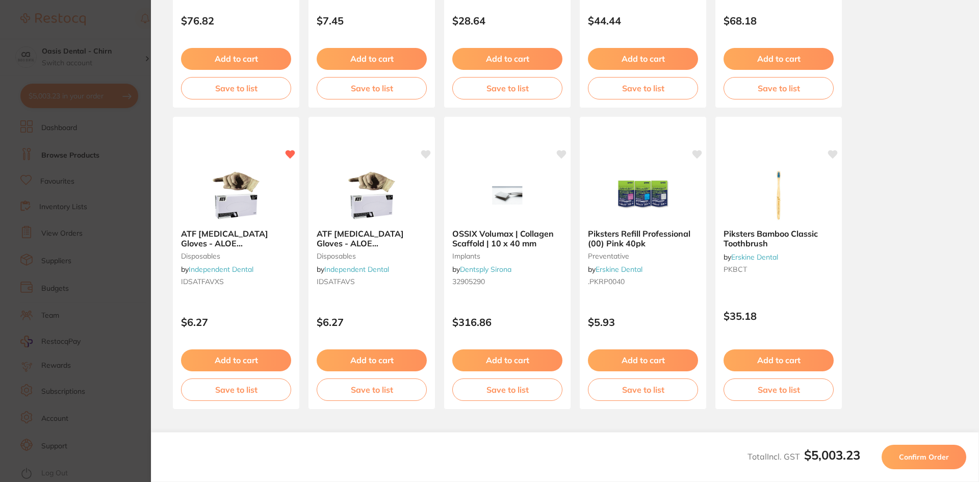
click at [908, 456] on span "Confirm Order" at bounding box center [924, 456] width 50 height 9
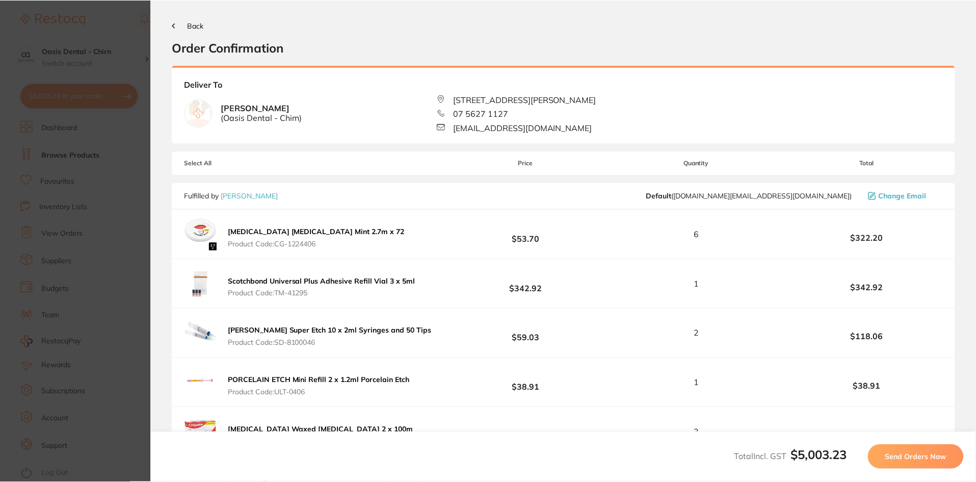
scroll to position [0, 0]
click at [933, 458] on span "Send Orders Now" at bounding box center [917, 456] width 61 height 9
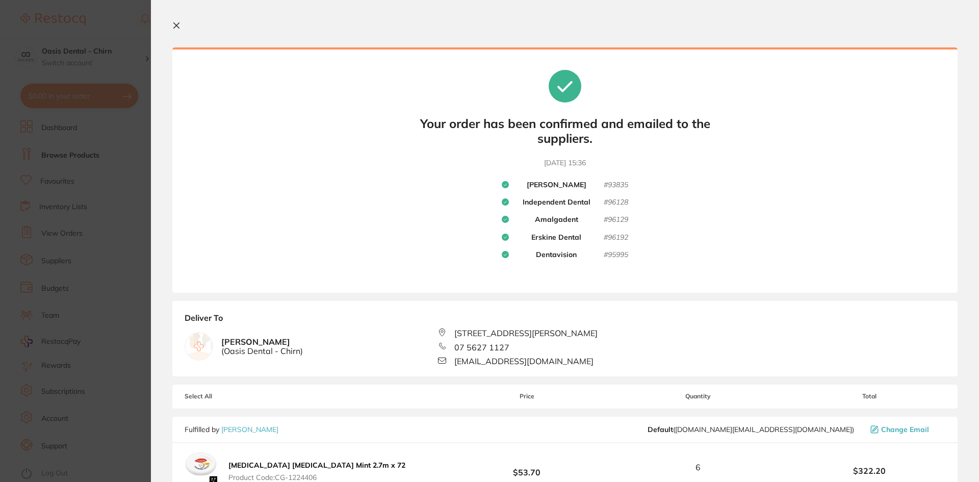
click at [177, 25] on icon at bounding box center [177, 26] width 6 height 6
